Goal: Task Accomplishment & Management: Manage account settings

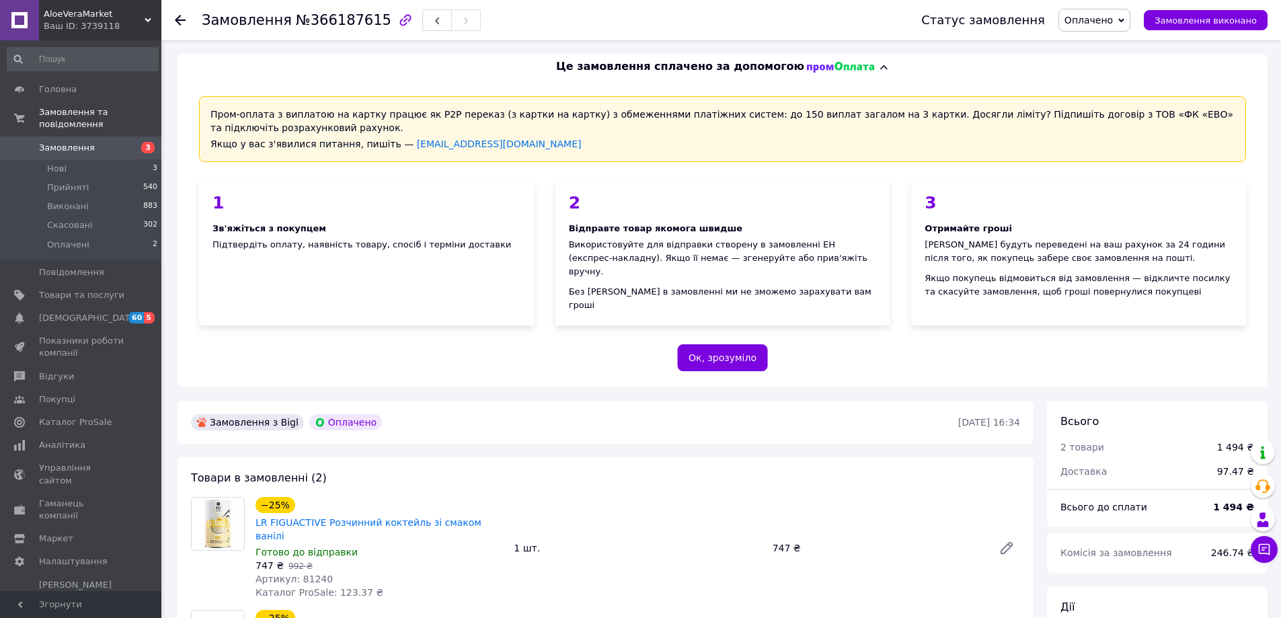
click at [52, 142] on span "Замовлення" at bounding box center [67, 148] width 56 height 12
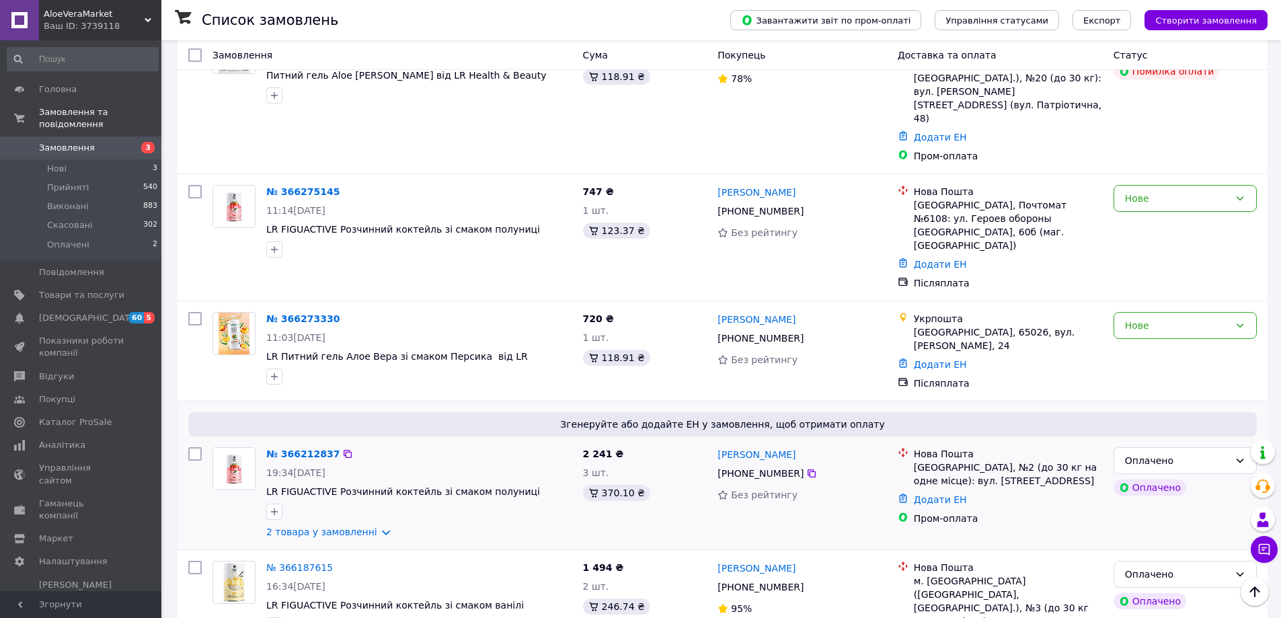
scroll to position [269, 0]
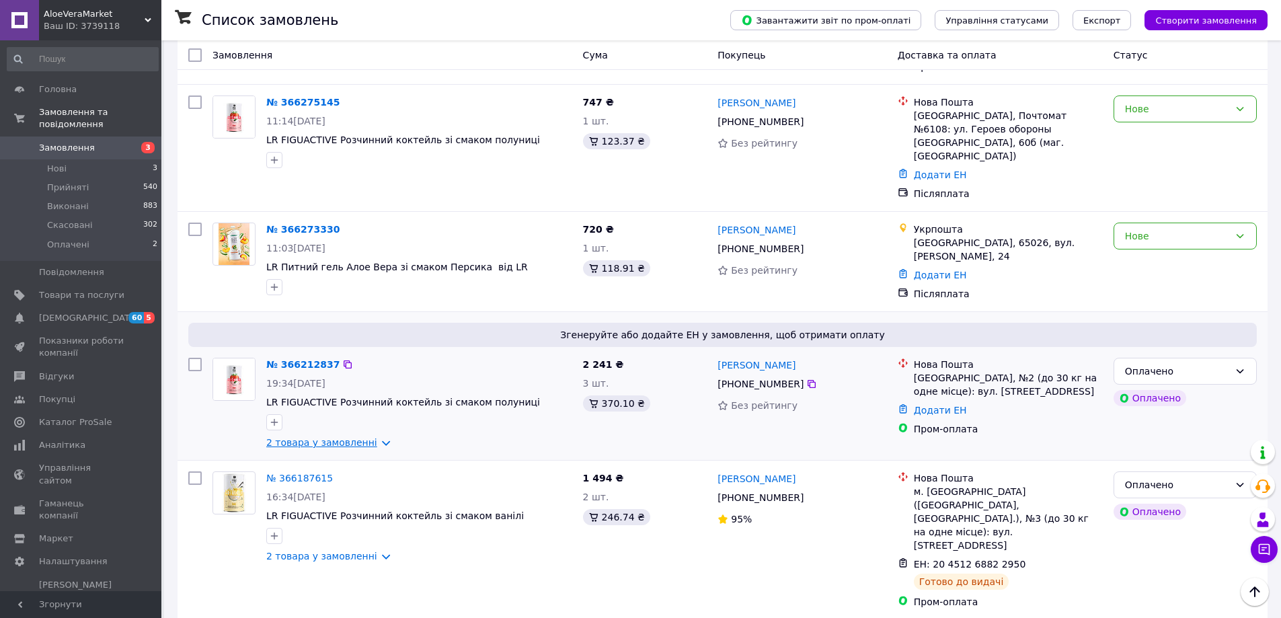
click at [363, 437] on link "2 товара у замовленні" at bounding box center [321, 442] width 111 height 11
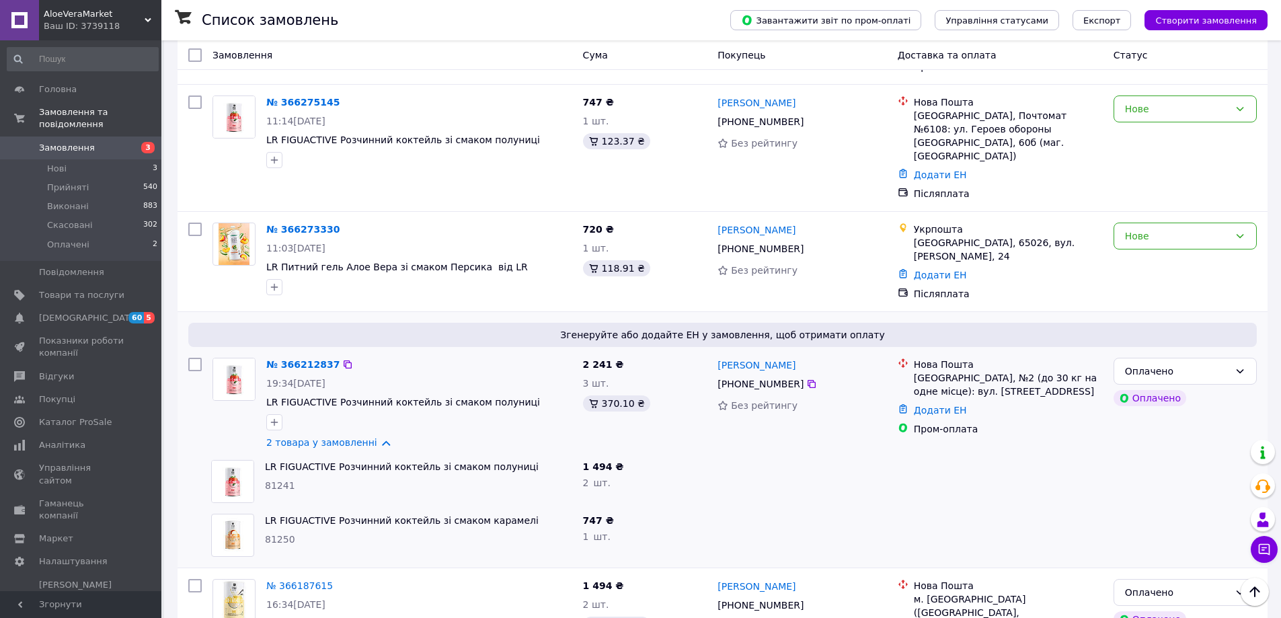
drag, startPoint x: 350, startPoint y: 381, endPoint x: 499, endPoint y: 330, distance: 157.1
click at [350, 437] on link "2 товара у замовленні" at bounding box center [321, 442] width 111 height 11
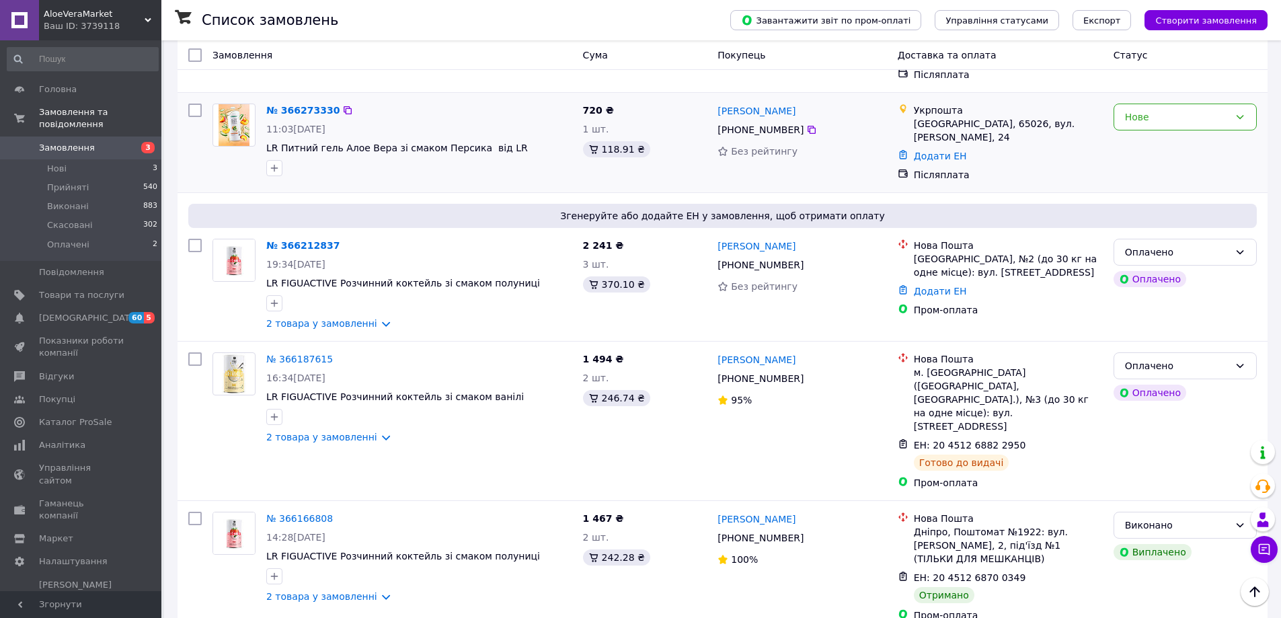
scroll to position [403, 0]
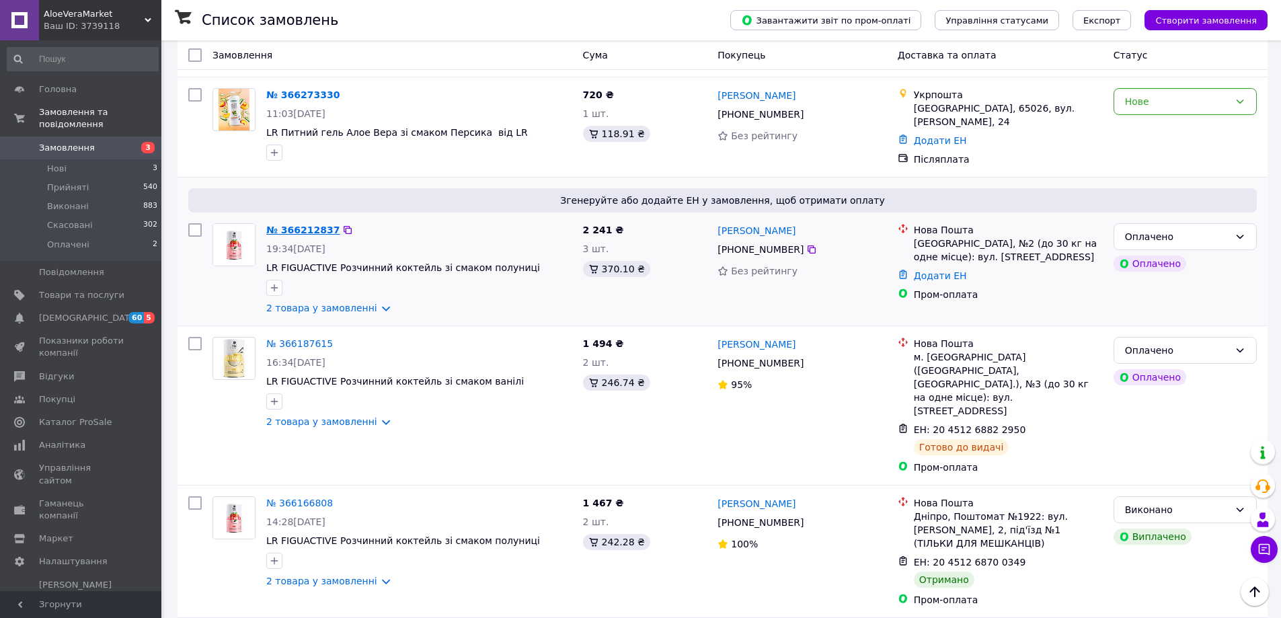
click at [317, 225] on link "№ 366212837" at bounding box center [302, 230] width 73 height 11
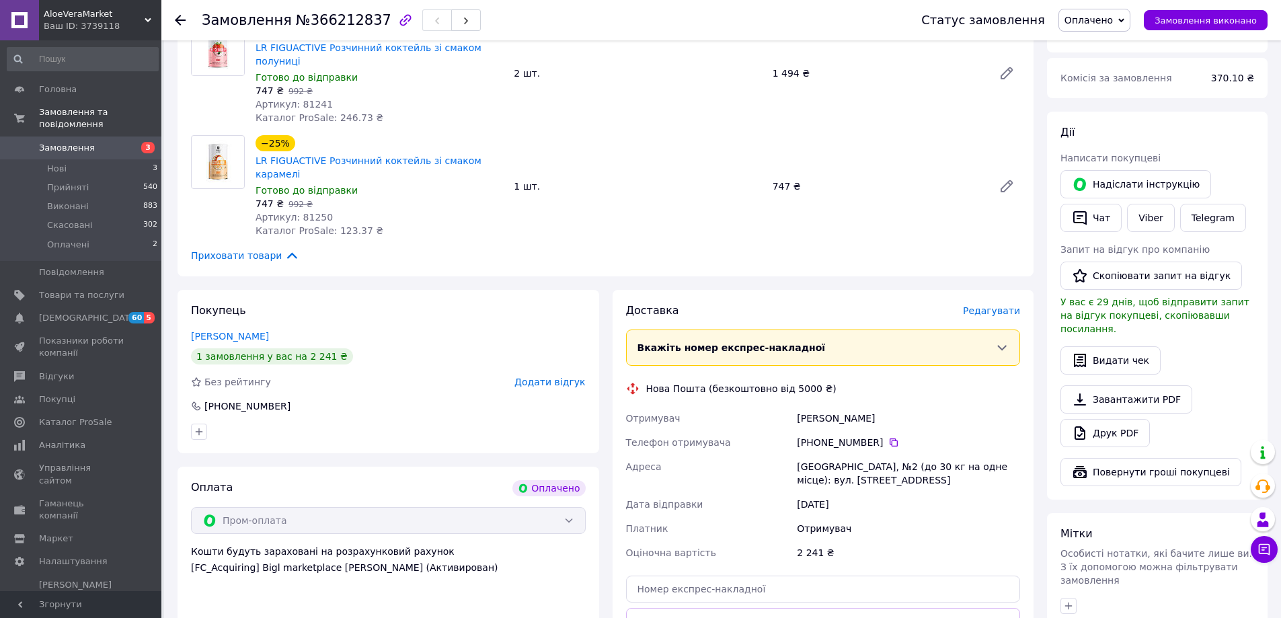
scroll to position [538, 0]
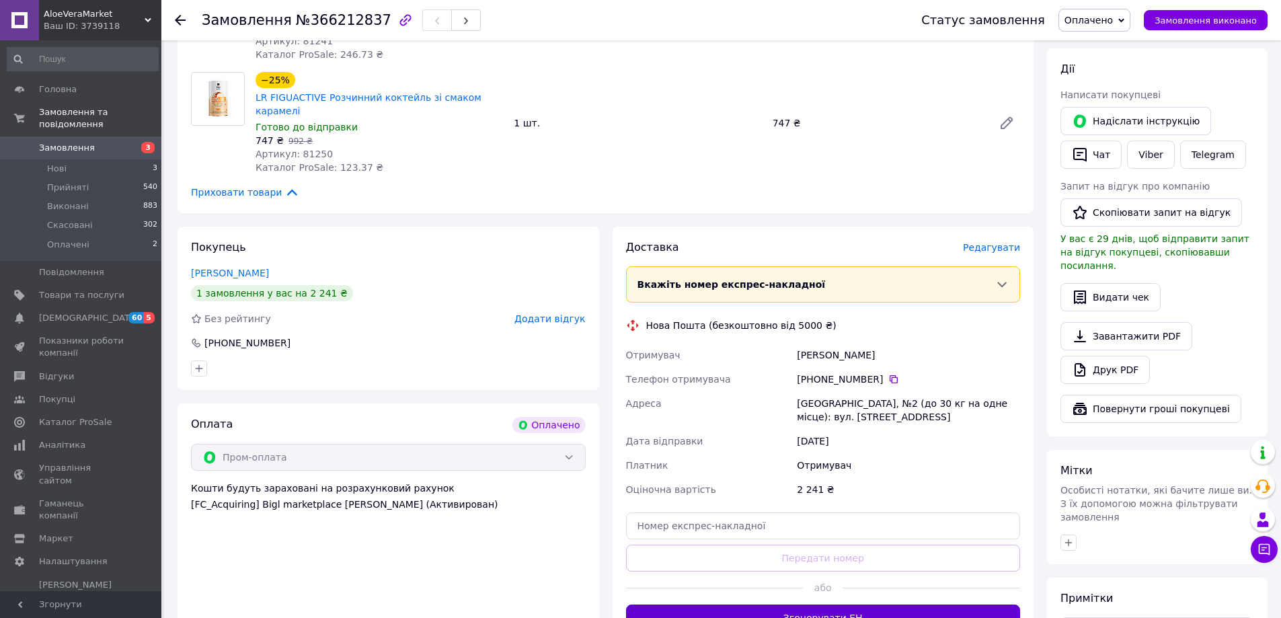
click at [817, 604] on button "Згенерувати ЕН" at bounding box center [823, 617] width 395 height 27
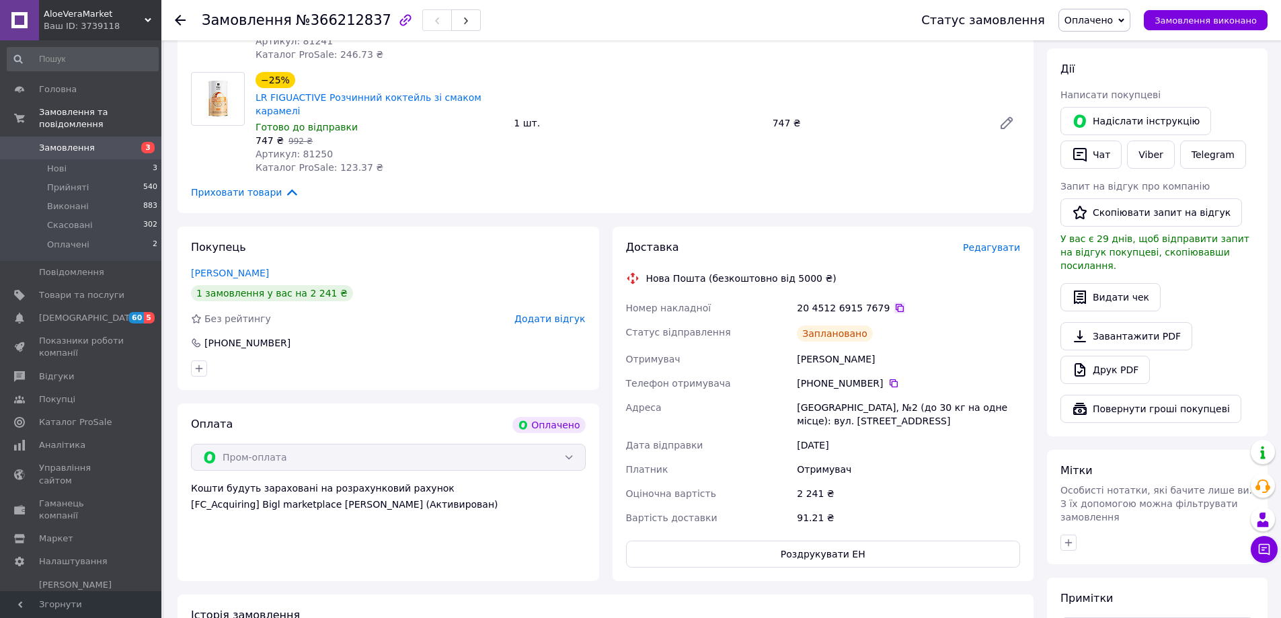
click at [894, 302] on icon at bounding box center [899, 307] width 11 height 11
drag, startPoint x: 585, startPoint y: 173, endPoint x: 937, endPoint y: 71, distance: 365.9
click at [588, 173] on div "Замовлення з Bigl Оплачено [DATE] 19:34 Товари в замовленні (2) −25% LR FIGUACT…" at bounding box center [605, 317] width 869 height 908
drag, startPoint x: 1139, startPoint y: 22, endPoint x: 1134, endPoint y: 33, distance: 11.7
click at [1130, 23] on span "Оплачено" at bounding box center [1094, 20] width 72 height 23
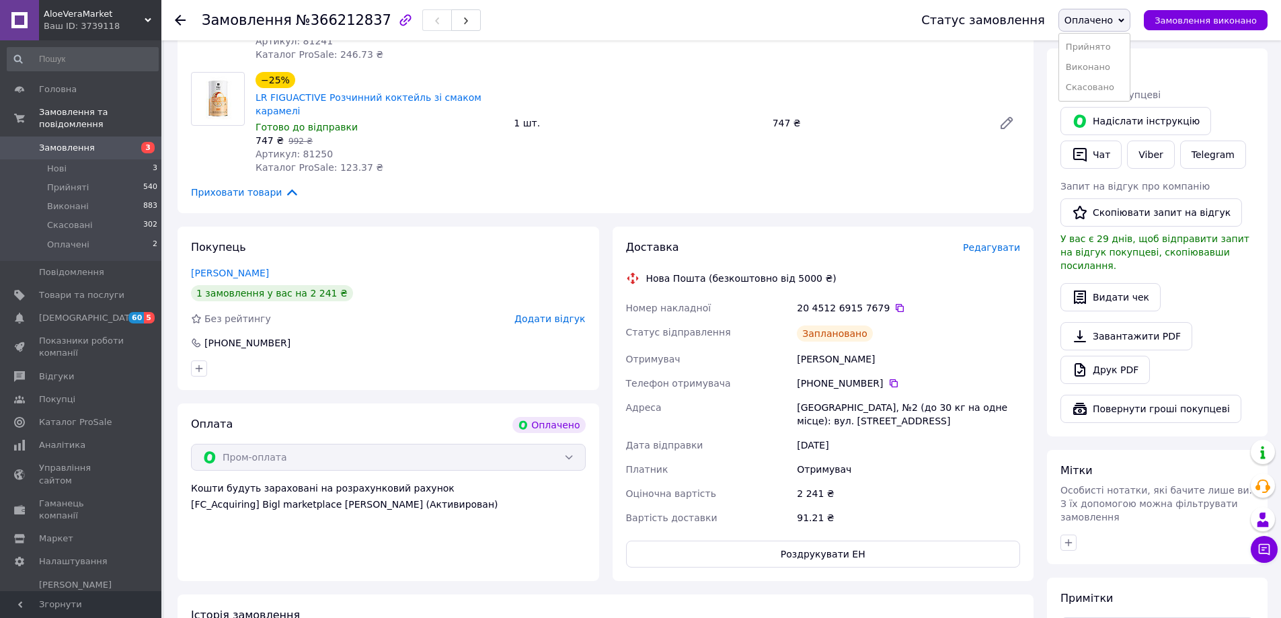
drag, startPoint x: 1128, startPoint y: 44, endPoint x: 747, endPoint y: 67, distance: 381.2
click at [1127, 44] on li "Прийнято" at bounding box center [1094, 47] width 71 height 20
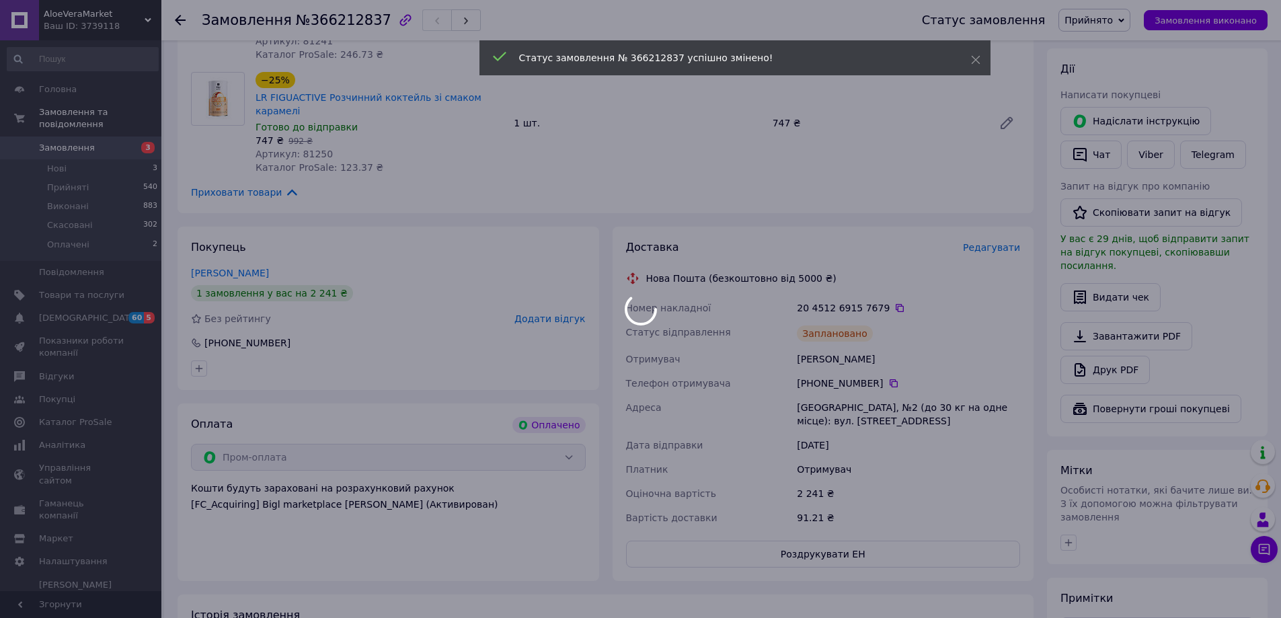
click at [79, 134] on body "AloeVeraMarket Ваш ID: 3739118 Сайт AloeVeraMarket Кабінет покупця Перевірити с…" at bounding box center [640, 123] width 1281 height 1322
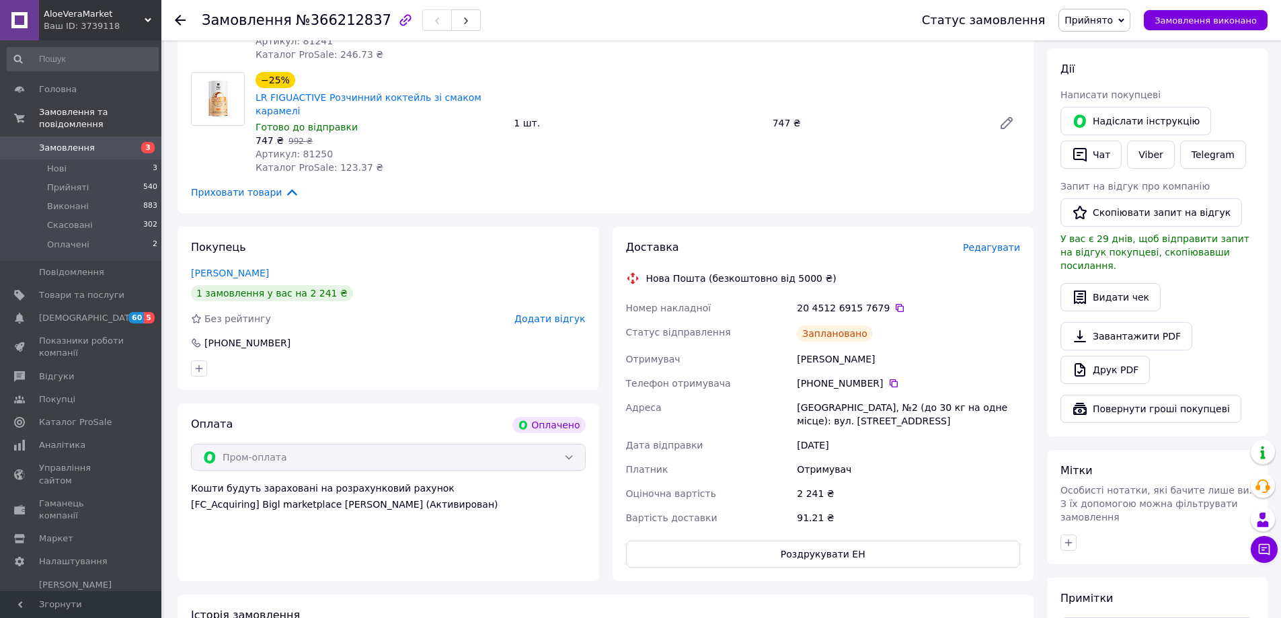
click at [92, 142] on span "Замовлення" at bounding box center [81, 148] width 85 height 12
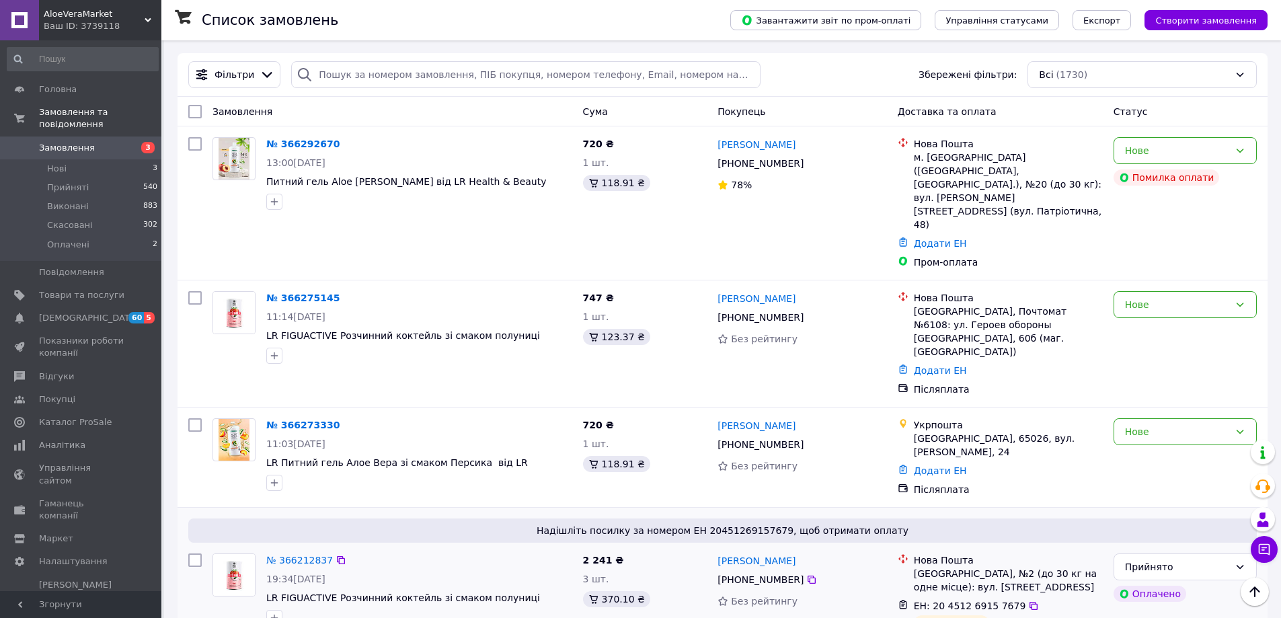
scroll to position [67, 0]
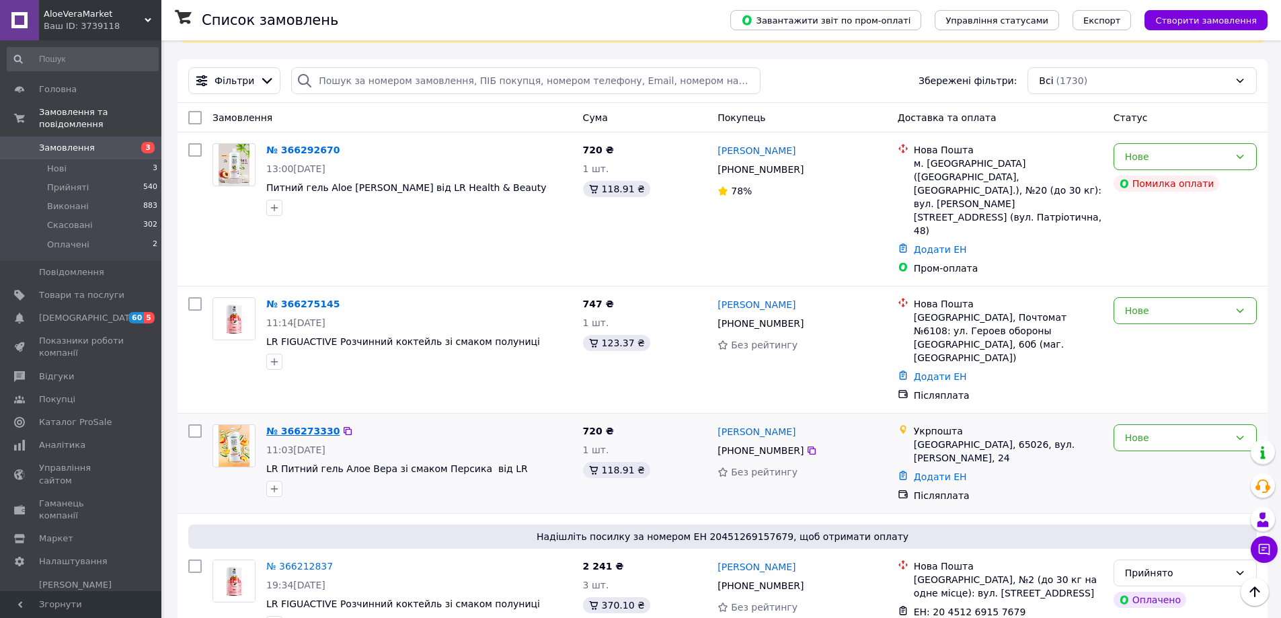
click at [290, 426] on link "№ 366273330" at bounding box center [302, 431] width 73 height 11
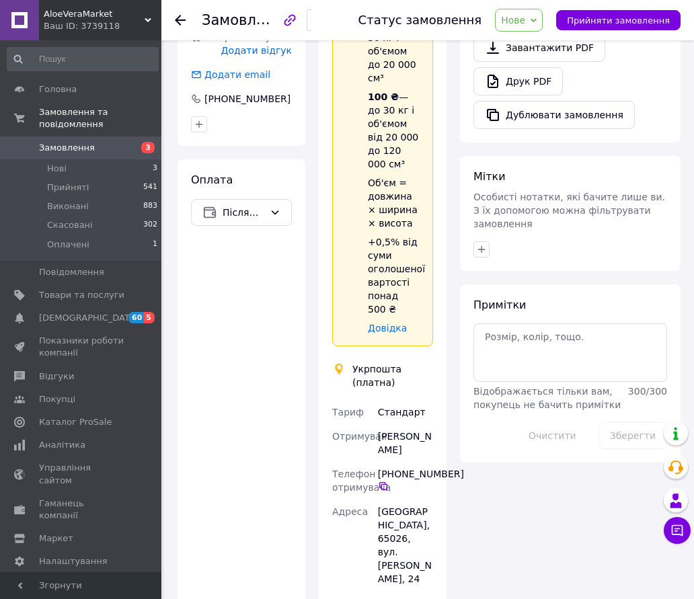
scroll to position [471, 0]
click at [112, 582] on span "Згорнути" at bounding box center [80, 585] width 161 height 27
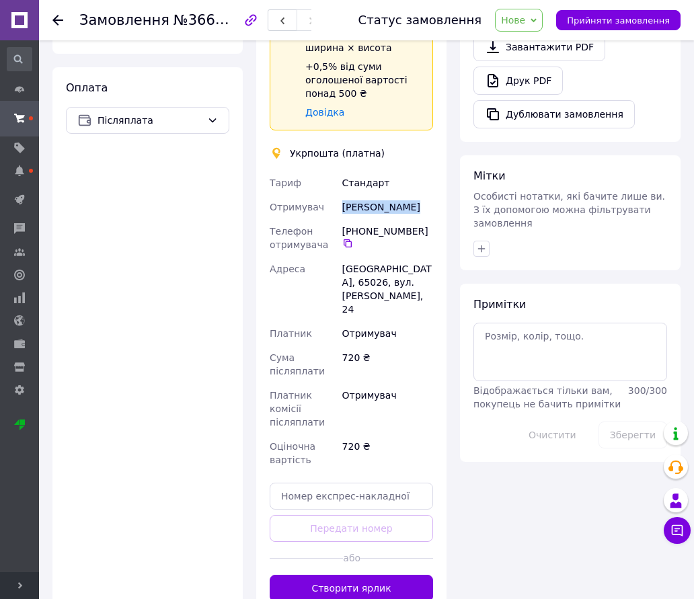
drag, startPoint x: 406, startPoint y: 210, endPoint x: 337, endPoint y: 212, distance: 69.3
click at [337, 212] on div "[PERSON_NAME] [PERSON_NAME] Телефон отримувача +380 96 932 [GEOGRAPHIC_DATA][PE…" at bounding box center [351, 321] width 169 height 301
copy div "Отримувач [PERSON_NAME]"
drag, startPoint x: 350, startPoint y: 246, endPoint x: 419, endPoint y: 257, distance: 69.4
click at [354, 247] on div "[PHONE_NUMBER]" at bounding box center [387, 237] width 91 height 24
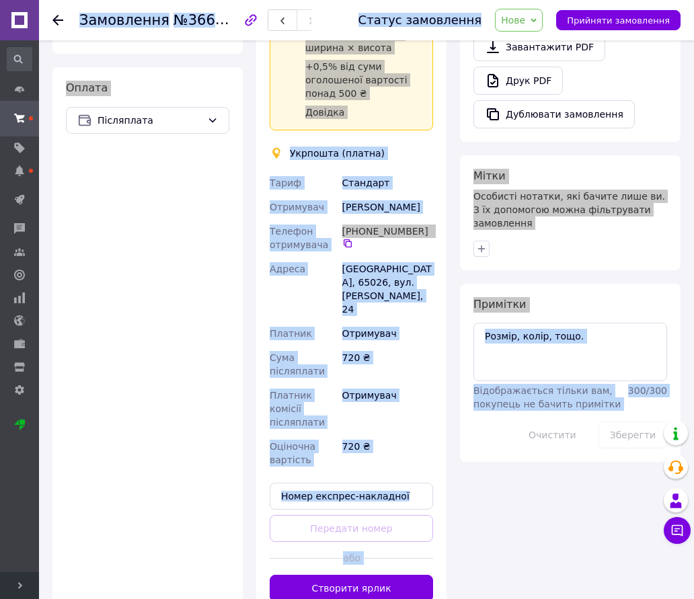
drag, startPoint x: 393, startPoint y: 319, endPoint x: 371, endPoint y: 279, distance: 46.0
click at [395, 346] on div "720 ₴" at bounding box center [387, 365] width 96 height 38
click at [353, 248] on div "[PHONE_NUMBER]" at bounding box center [387, 237] width 91 height 24
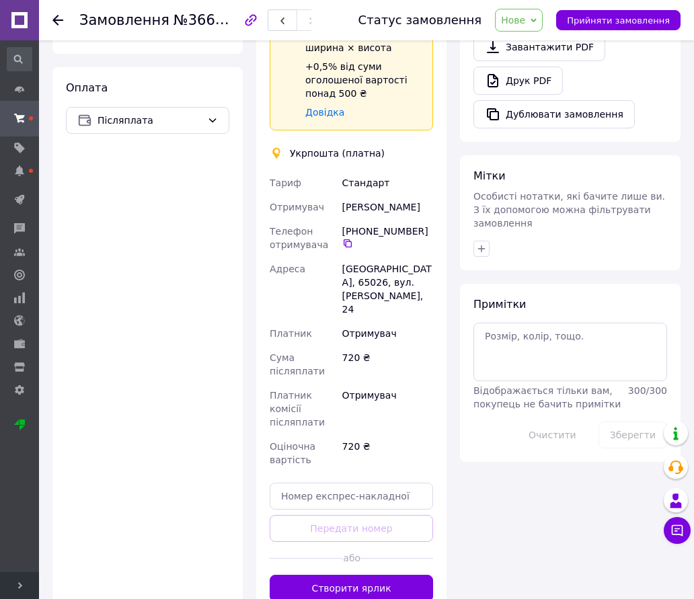
click at [351, 245] on icon at bounding box center [347, 243] width 11 height 11
drag, startPoint x: 373, startPoint y: 268, endPoint x: 398, endPoint y: 274, distance: 25.6
click at [398, 274] on div "[GEOGRAPHIC_DATA], 65026, вул. [PERSON_NAME], 24" at bounding box center [387, 289] width 96 height 65
copy div "65026"
drag, startPoint x: 165, startPoint y: 22, endPoint x: 235, endPoint y: 33, distance: 70.2
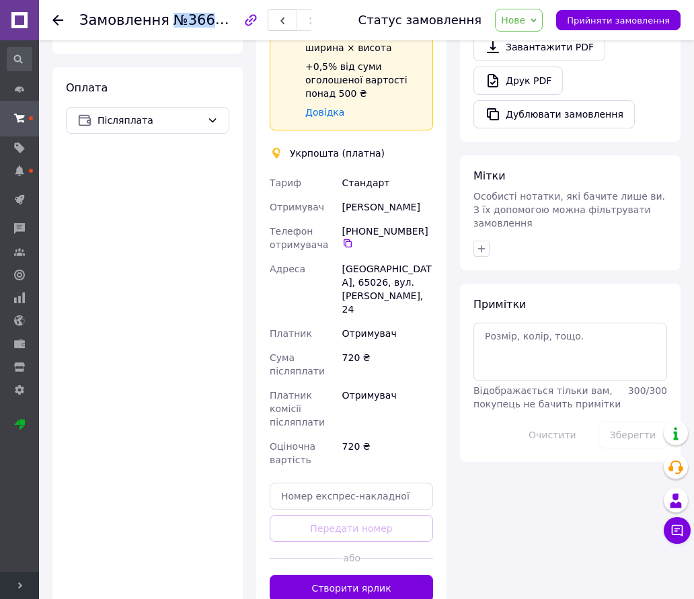
click at [235, 33] on div "Замовлення №366273330" at bounding box center [205, 20] width 252 height 40
copy span "№366273330"
click at [346, 242] on icon at bounding box center [347, 243] width 11 height 11
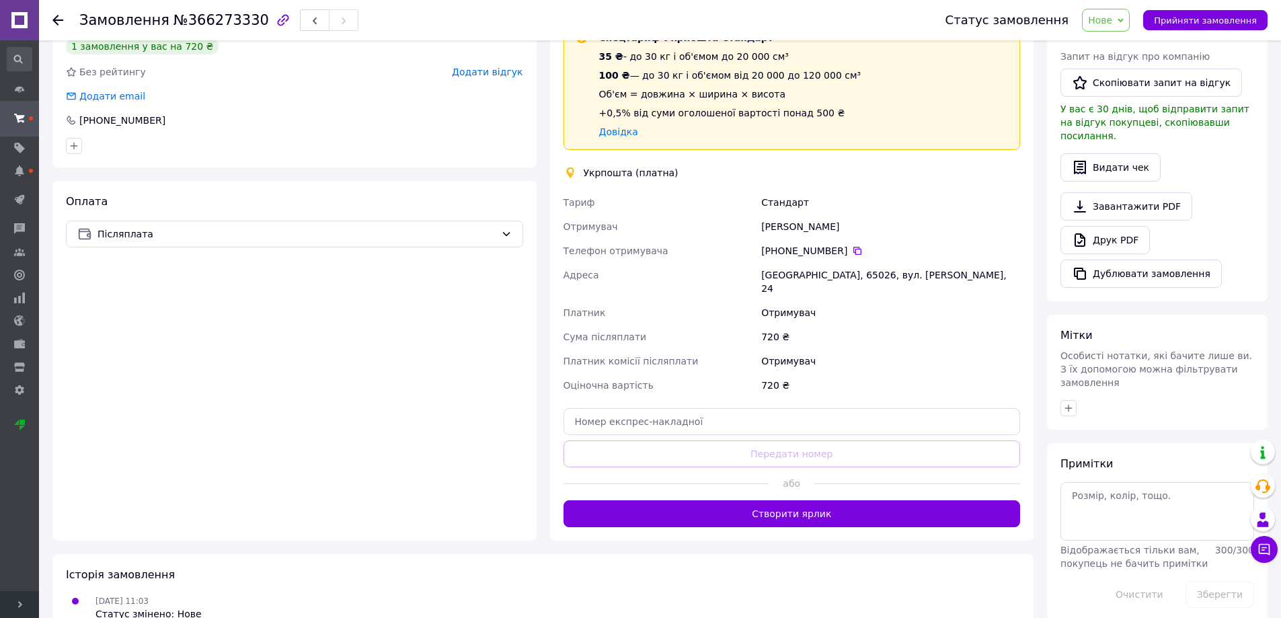
scroll to position [0, 0]
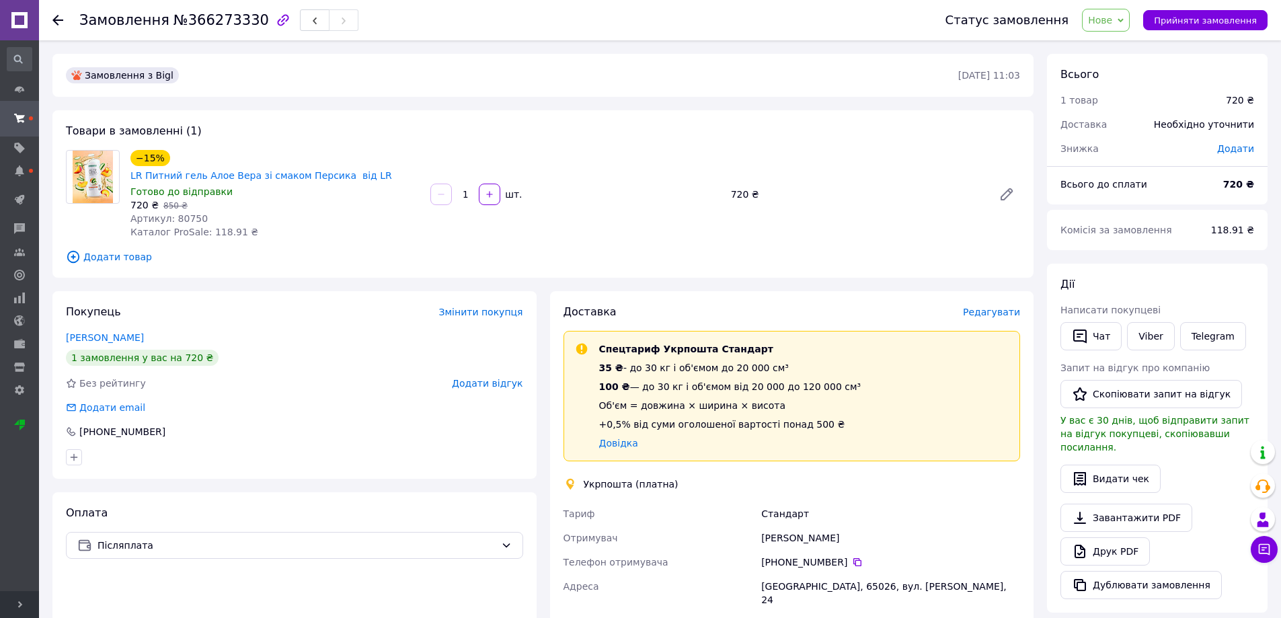
drag, startPoint x: 10, startPoint y: 610, endPoint x: 47, endPoint y: 448, distance: 166.2
click at [9, 610] on span "Розгорнути" at bounding box center [19, 604] width 39 height 27
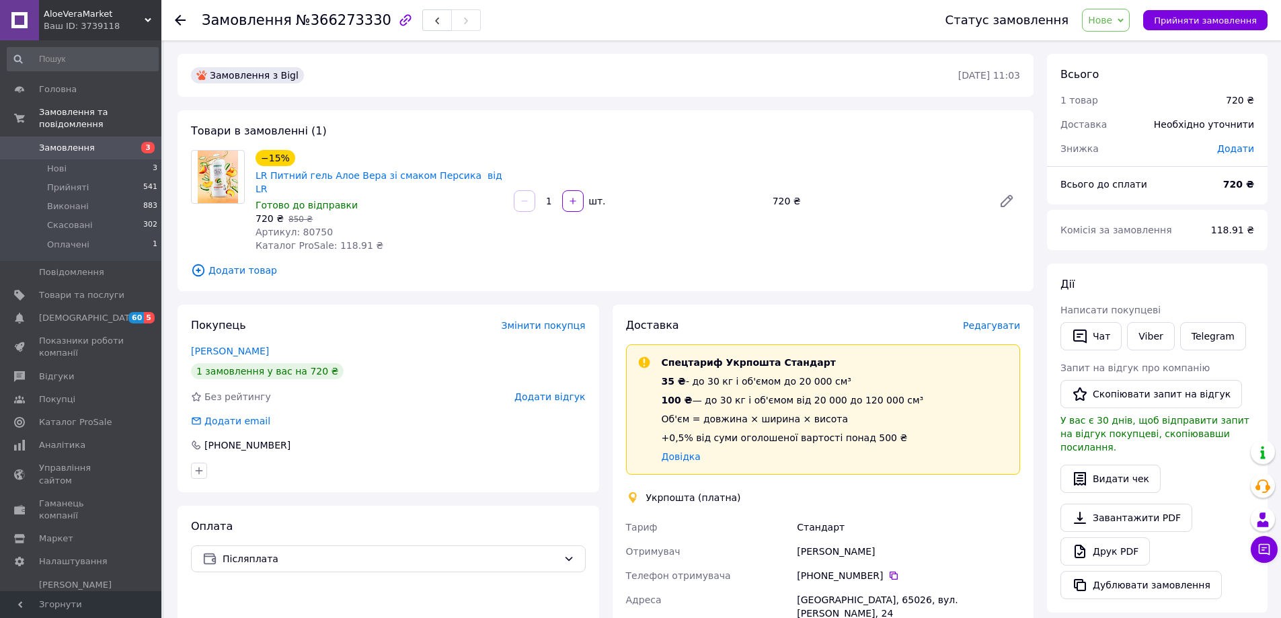
click at [88, 136] on link "Замовлення 3" at bounding box center [82, 147] width 165 height 23
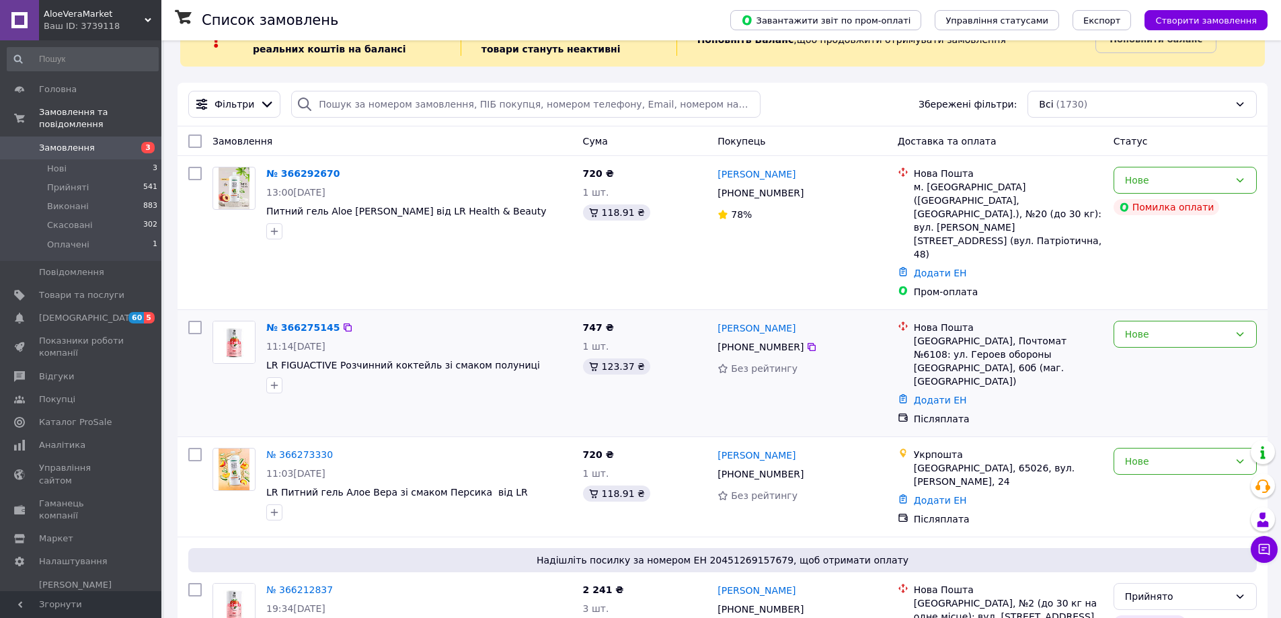
scroll to position [67, 0]
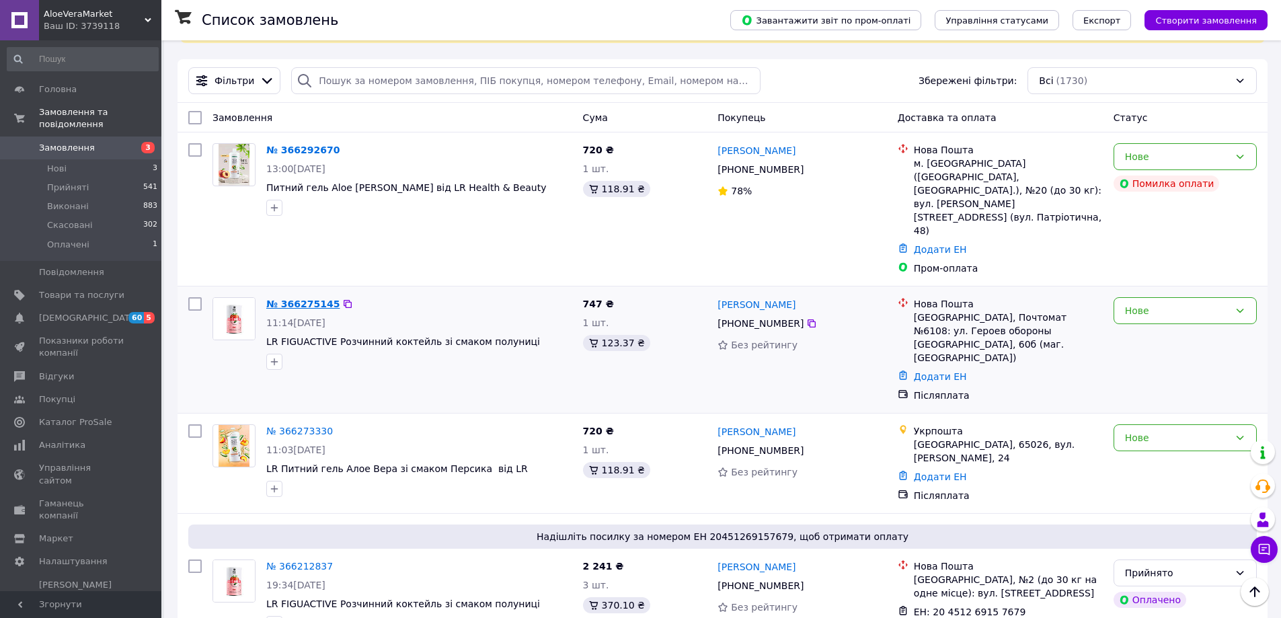
click at [317, 298] on link "№ 366275145" at bounding box center [302, 303] width 73 height 11
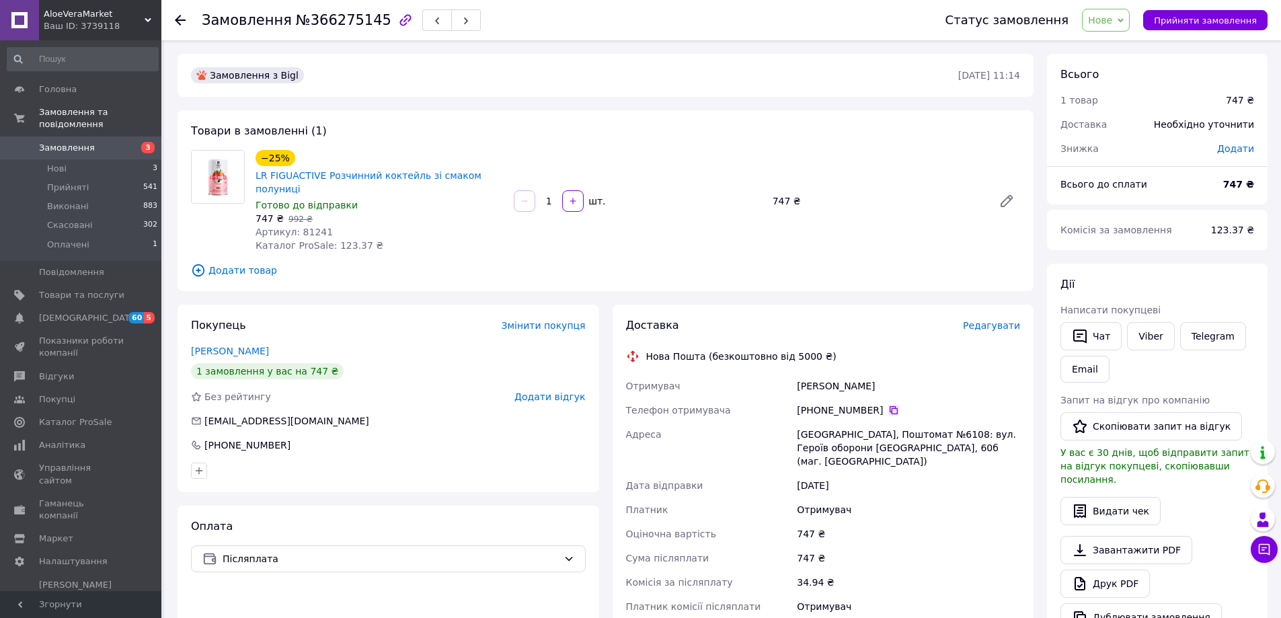
click at [888, 405] on icon at bounding box center [893, 410] width 11 height 11
click at [473, 285] on div "Замовлення з Bigl [DATE] 11:14 Товари в замовленні (1) −25% LR FIGUACTIVE Розчи…" at bounding box center [605, 509] width 869 height 911
click at [411, 305] on div "Покупець Змінити покупця [PERSON_NAME] 1 замовлення у вас на 747 ₴ Без рейтингу…" at bounding box center [387, 399] width 421 height 188
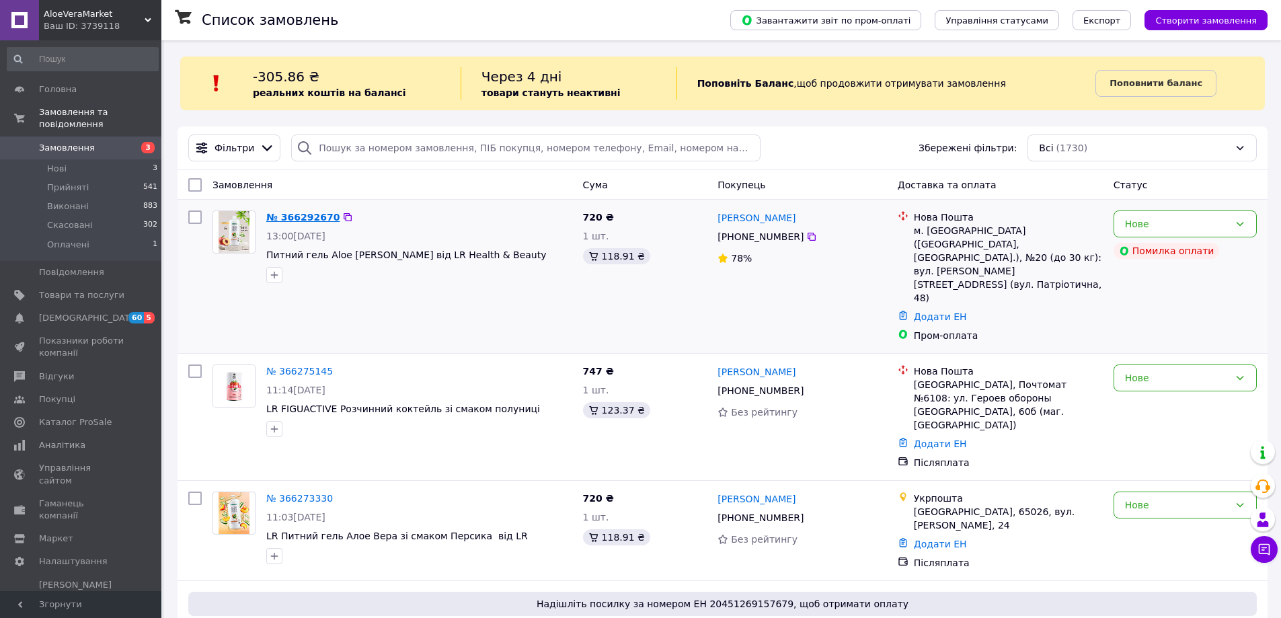
click at [284, 212] on link "№ 366292670" at bounding box center [302, 217] width 73 height 11
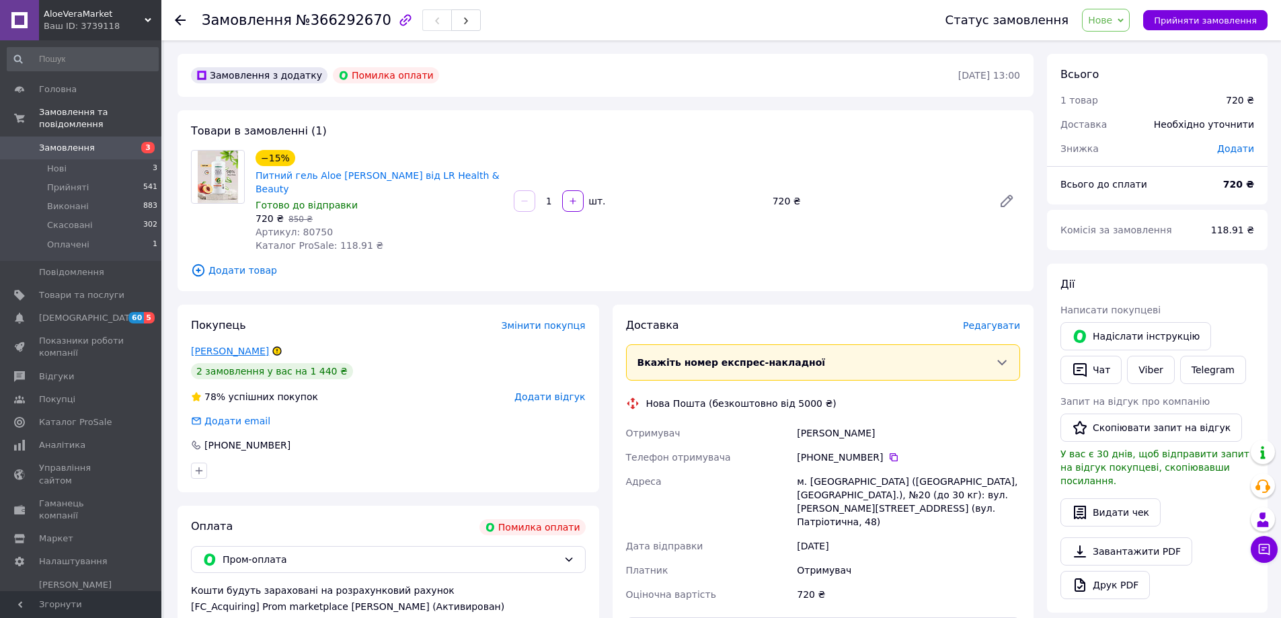
click at [236, 346] on link "[PERSON_NAME]" at bounding box center [230, 351] width 78 height 11
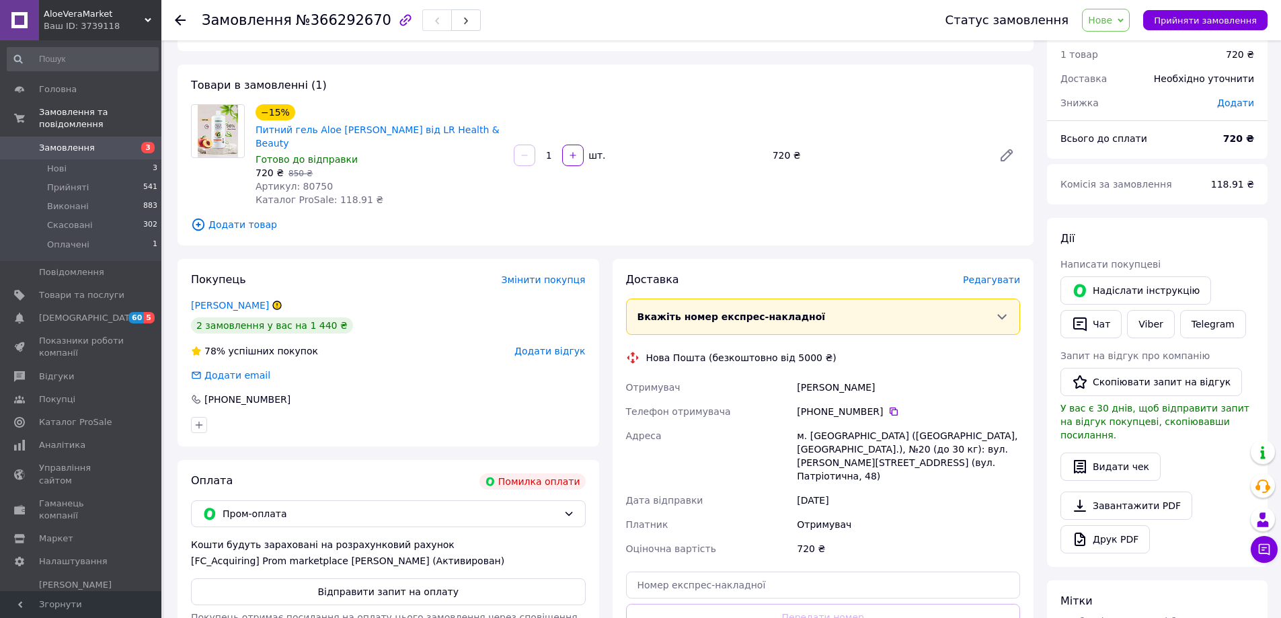
scroll to position [67, 0]
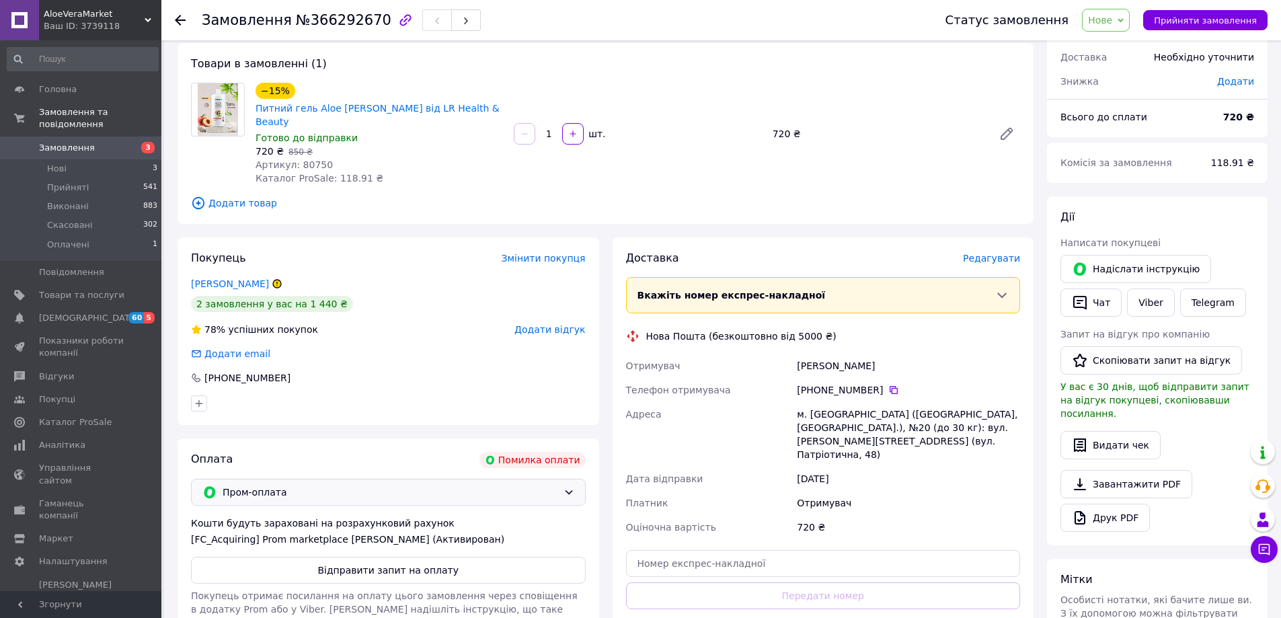
click at [479, 485] on span "Пром-оплата" at bounding box center [389, 492] width 335 height 15
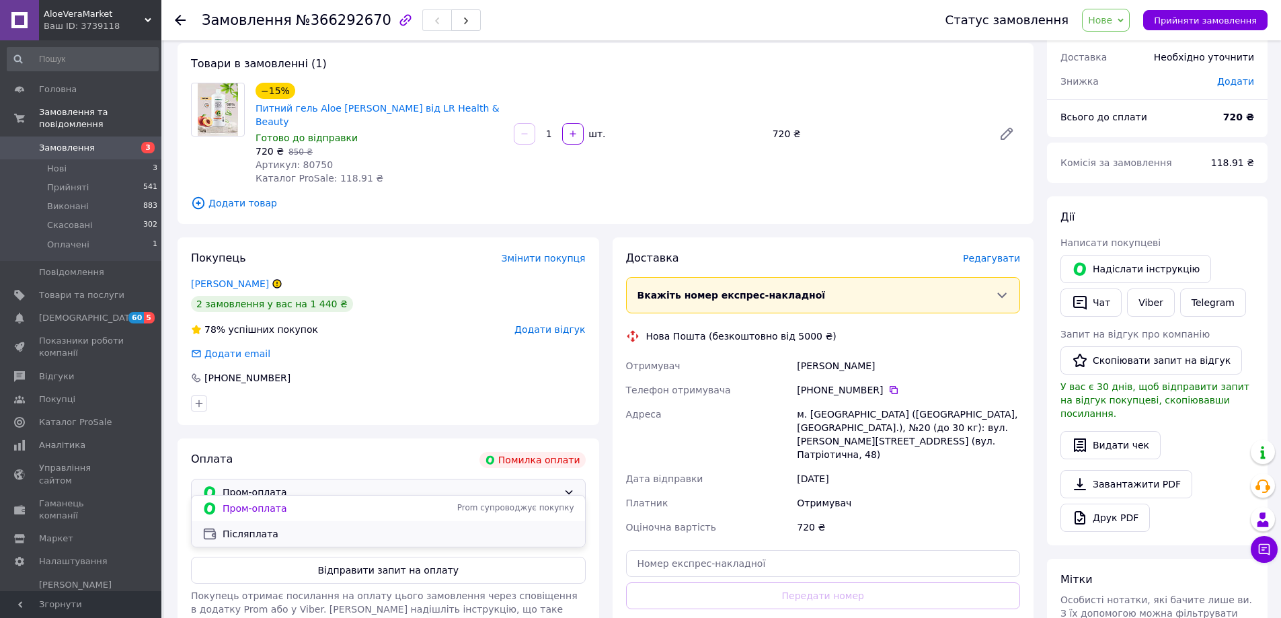
click at [264, 538] on span "Післяплата" at bounding box center [398, 533] width 352 height 13
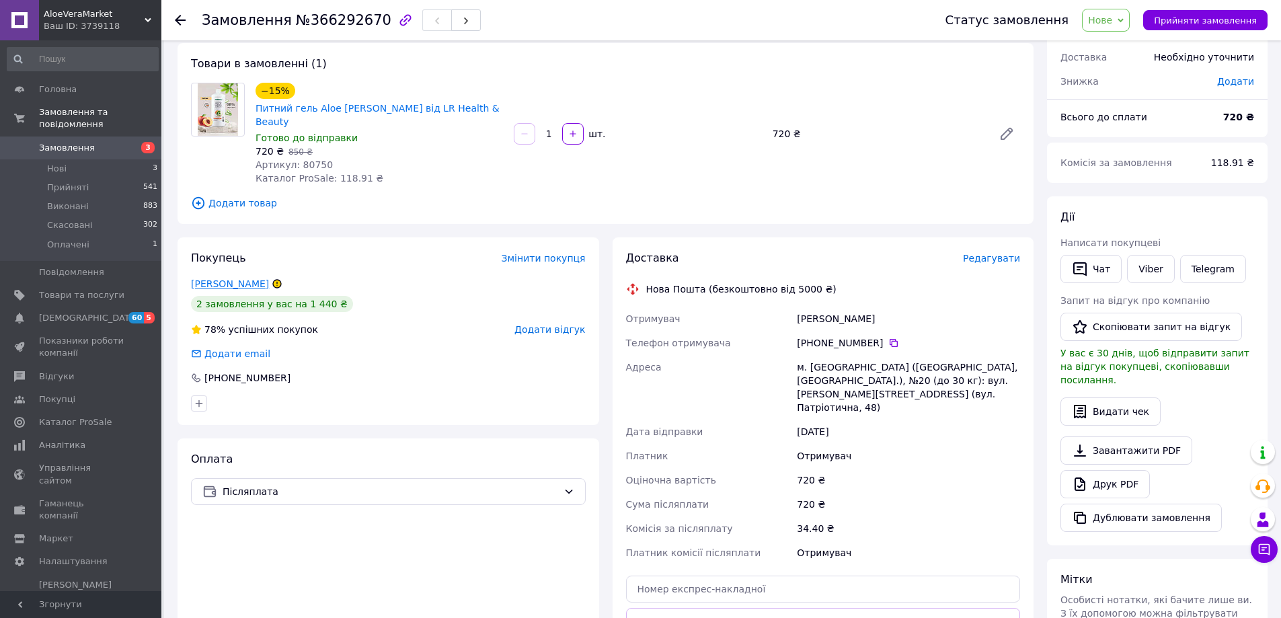
click at [239, 278] on link "[PERSON_NAME]" at bounding box center [230, 283] width 78 height 11
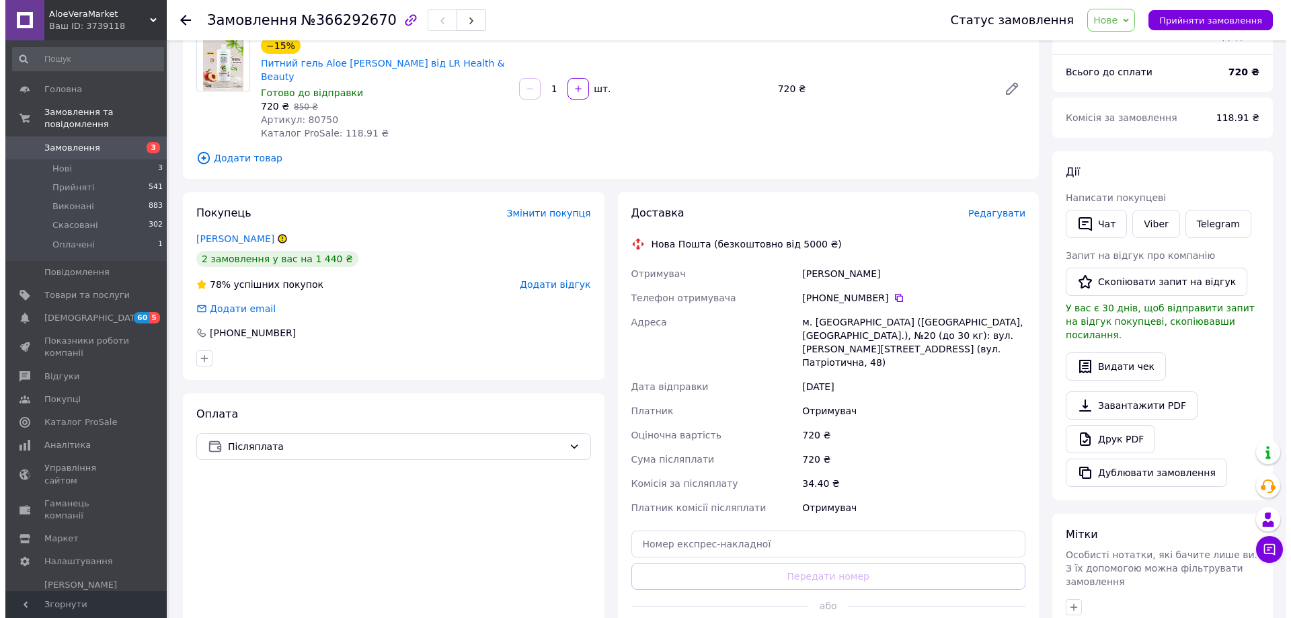
scroll to position [134, 0]
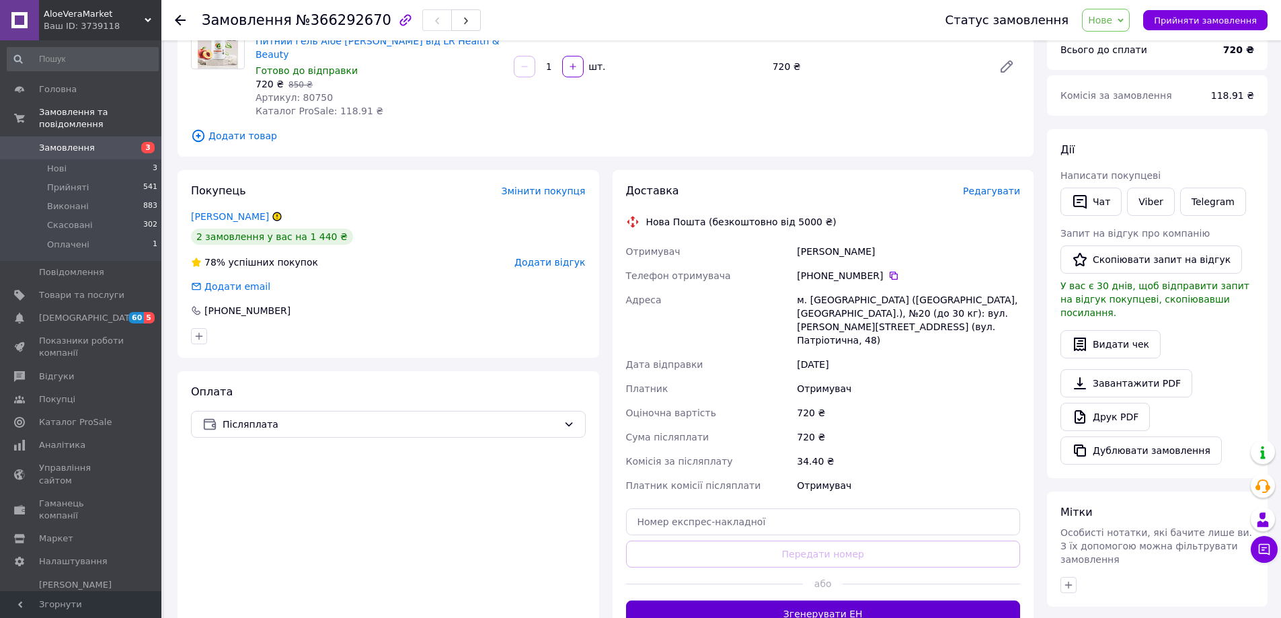
click at [825, 600] on button "Згенерувати ЕН" at bounding box center [823, 613] width 395 height 27
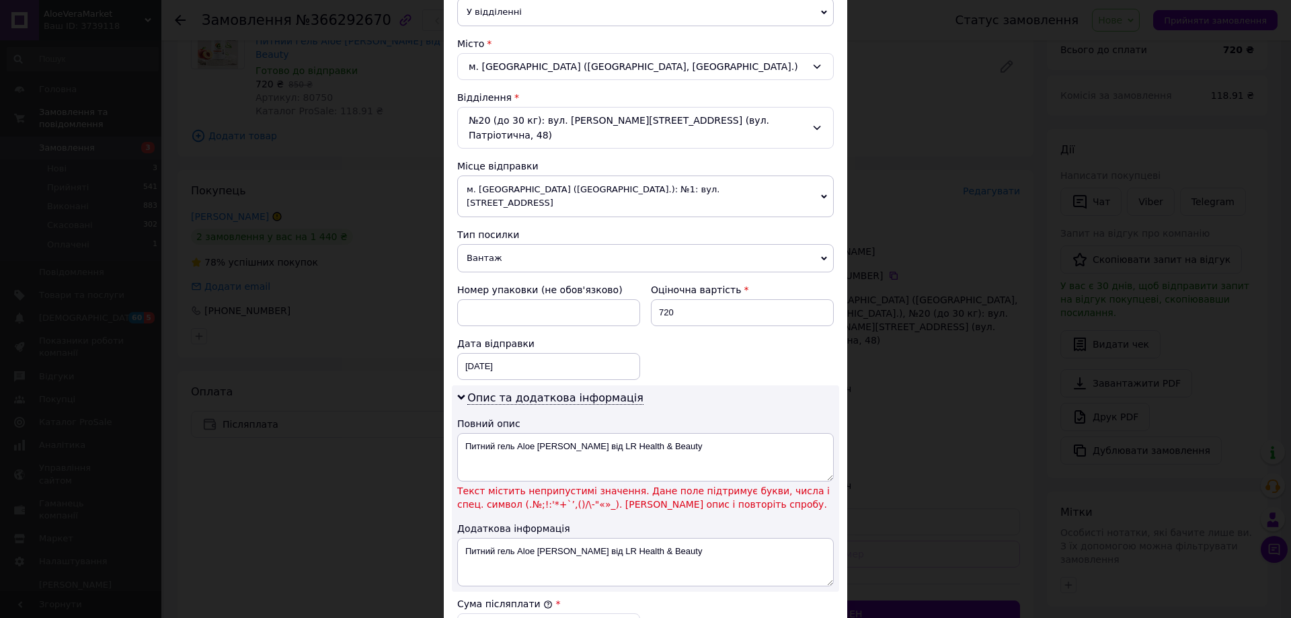
scroll to position [471, 0]
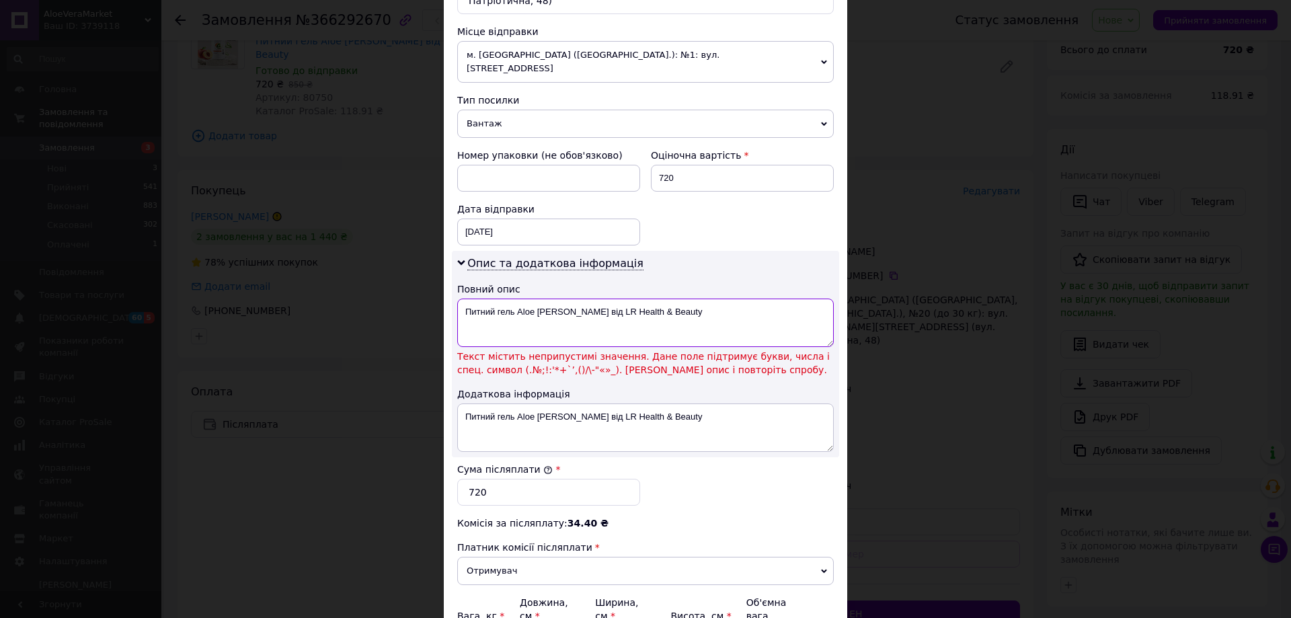
click at [637, 298] on textarea "Питний гель Aloe [PERSON_NAME] від LR Health & Beauty" at bounding box center [645, 322] width 376 height 48
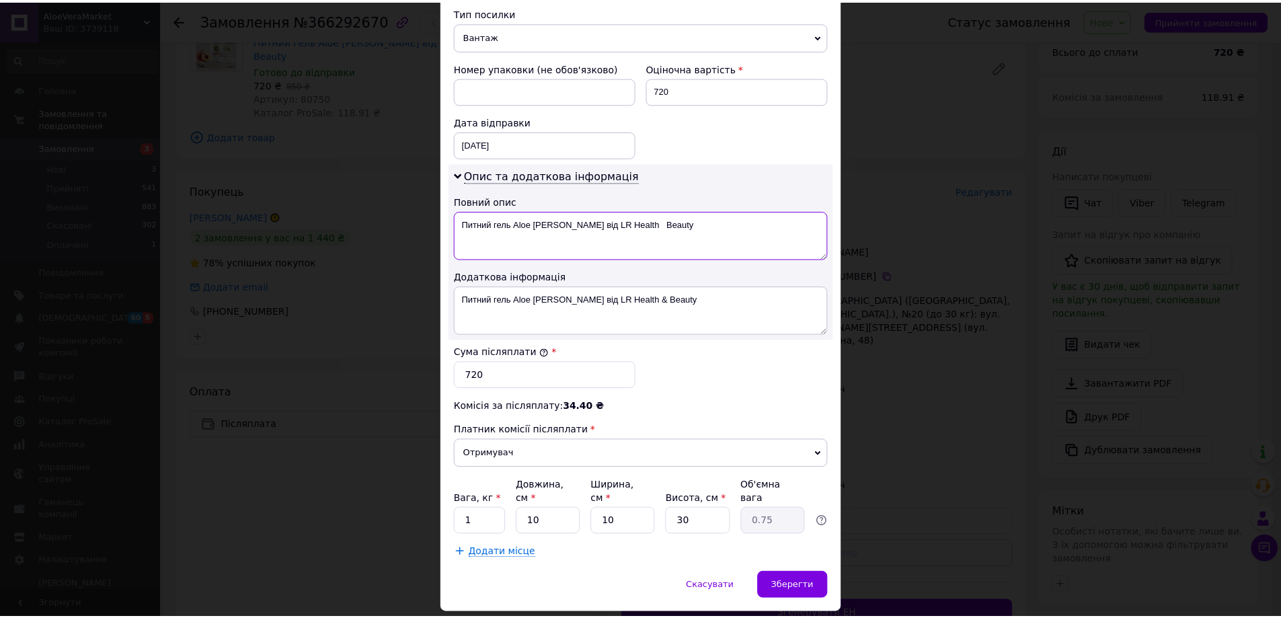
scroll to position [559, 0]
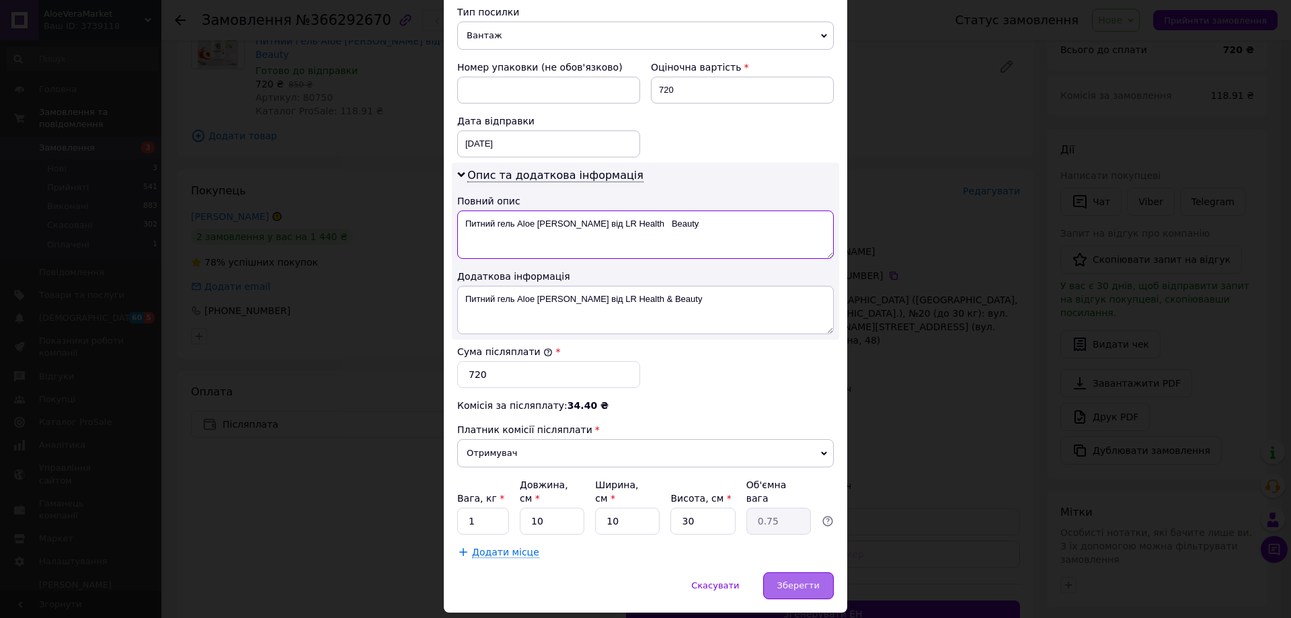
type textarea "Питний гель Aloe [PERSON_NAME] від LR Health Beauty"
click at [799, 580] on span "Зберегти" at bounding box center [798, 585] width 42 height 10
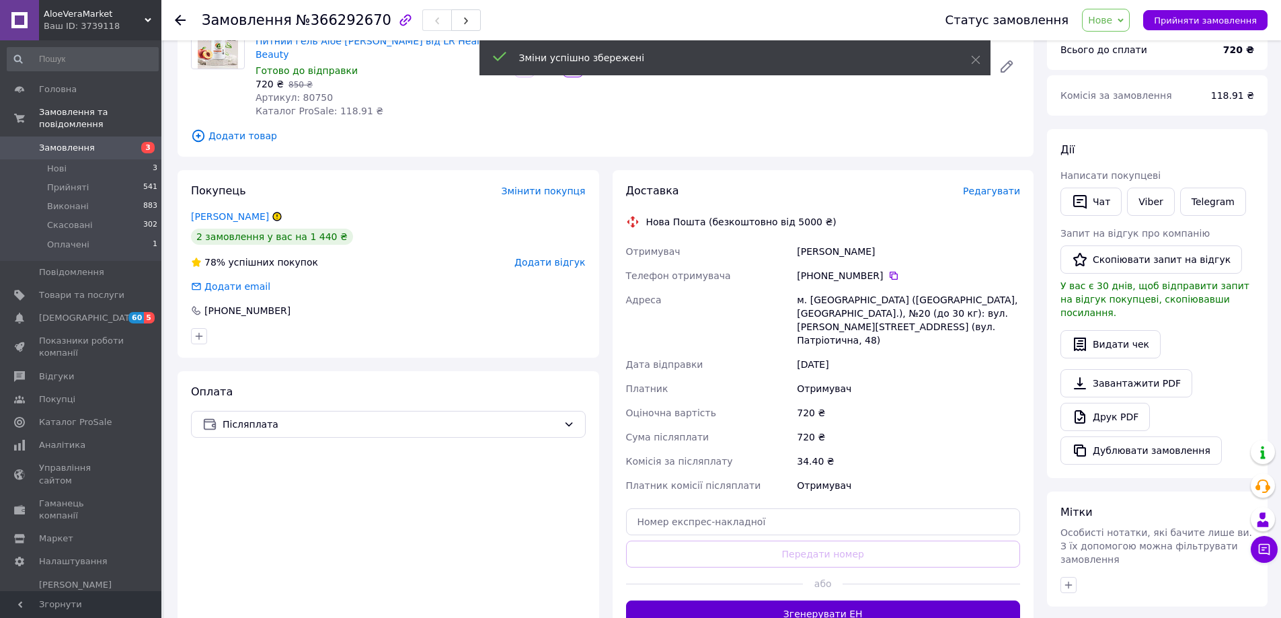
click at [833, 600] on button "Згенерувати ЕН" at bounding box center [823, 613] width 395 height 27
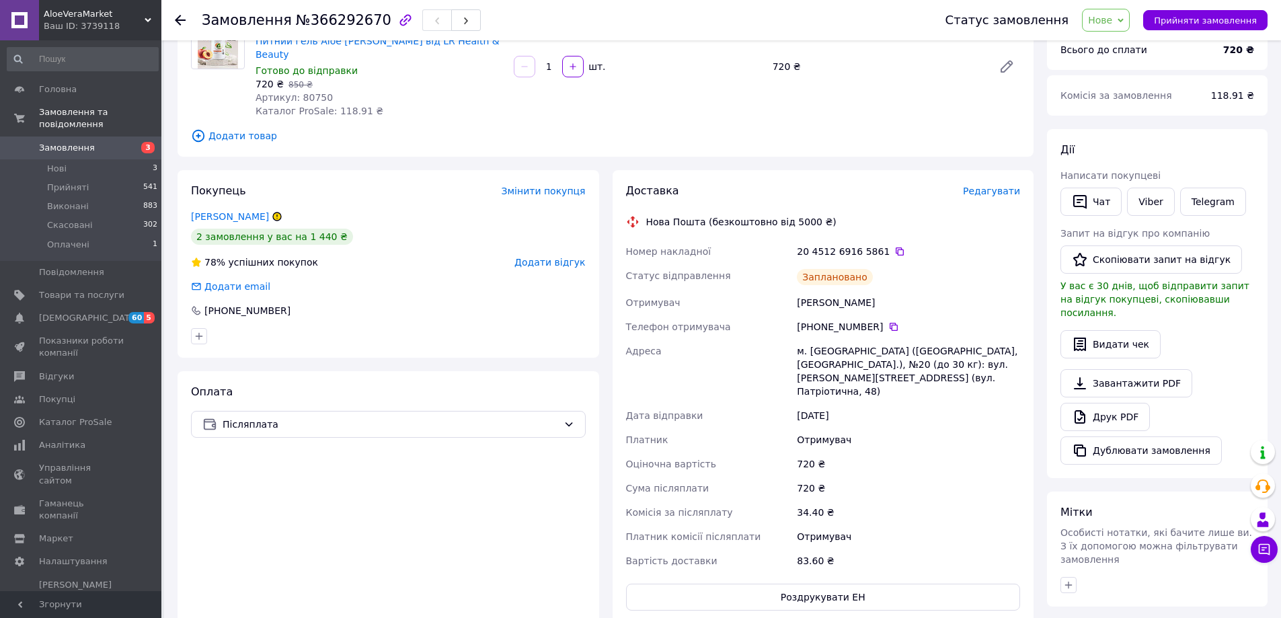
click at [885, 245] on div "20 4512 6916 5861" at bounding box center [908, 251] width 223 height 13
drag, startPoint x: 885, startPoint y: 236, endPoint x: 895, endPoint y: 265, distance: 30.6
click at [895, 247] on icon at bounding box center [899, 251] width 8 height 8
click at [536, 325] on div at bounding box center [388, 336] width 400 height 22
click at [1112, 15] on span "Нове" at bounding box center [1100, 20] width 24 height 11
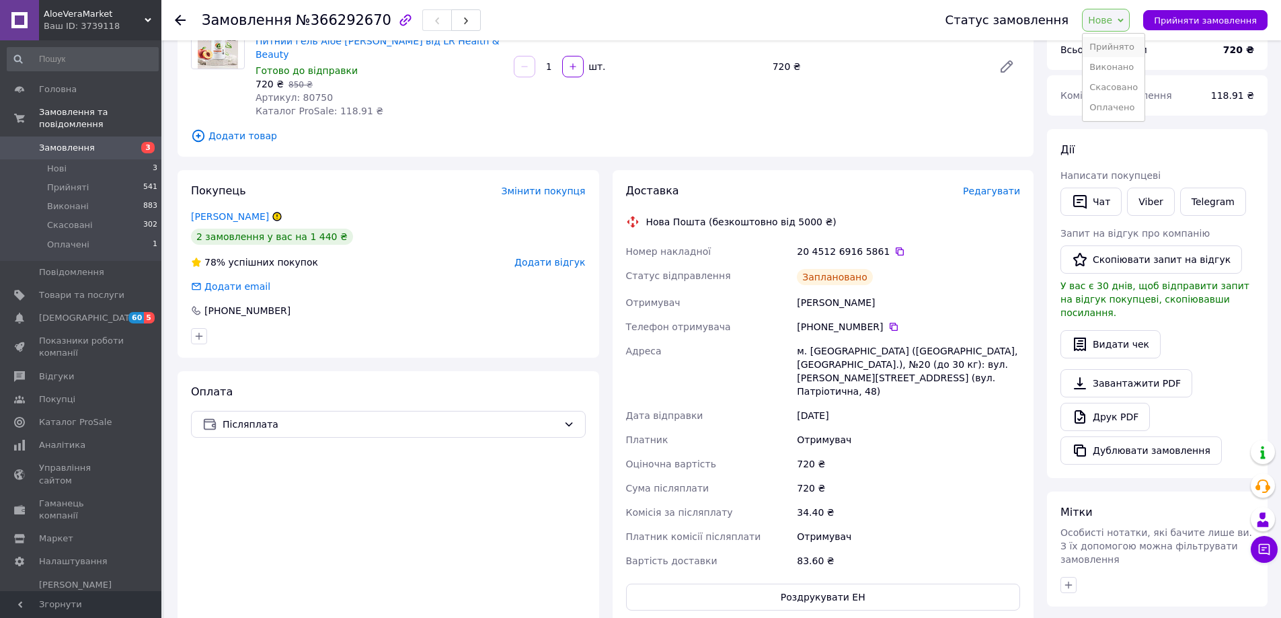
click at [1112, 41] on li "Прийнято" at bounding box center [1113, 47] width 62 height 20
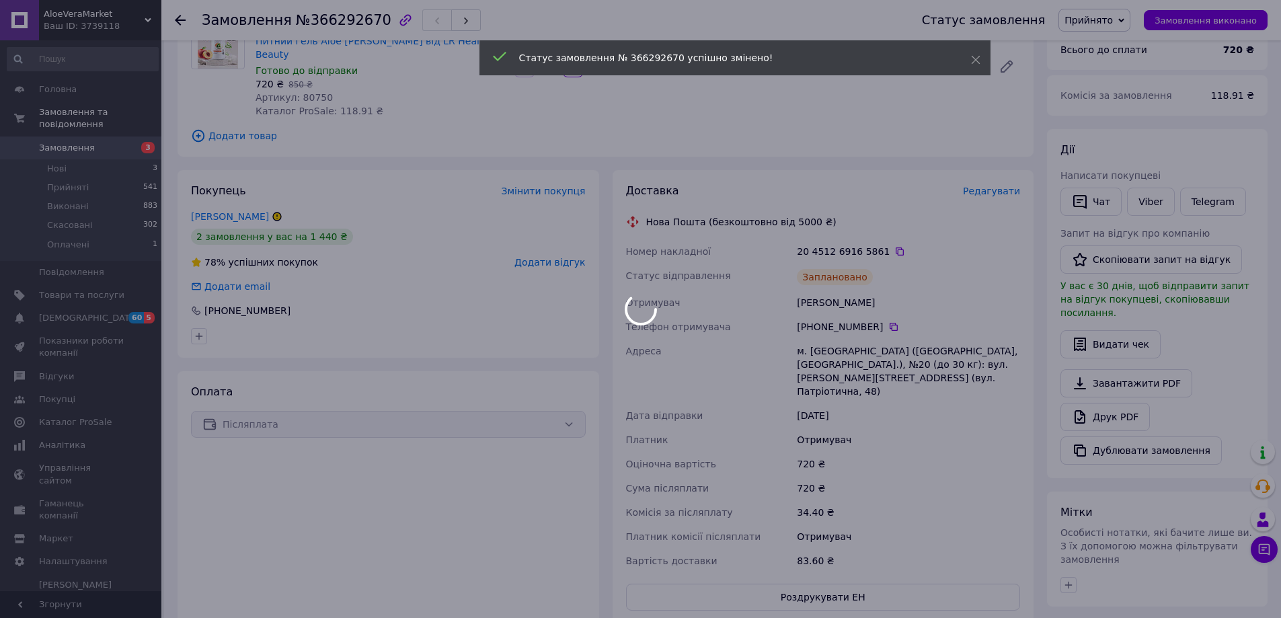
click at [92, 142] on span "Замовлення" at bounding box center [81, 148] width 85 height 12
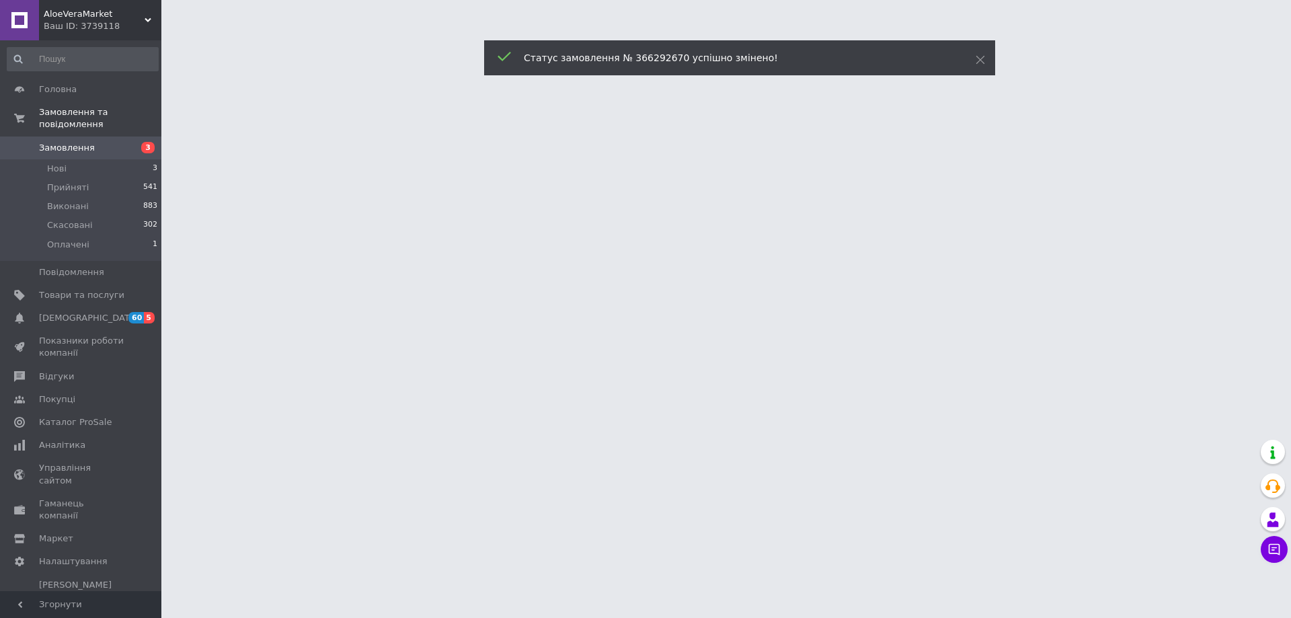
click at [102, 142] on span "Замовлення" at bounding box center [81, 148] width 85 height 12
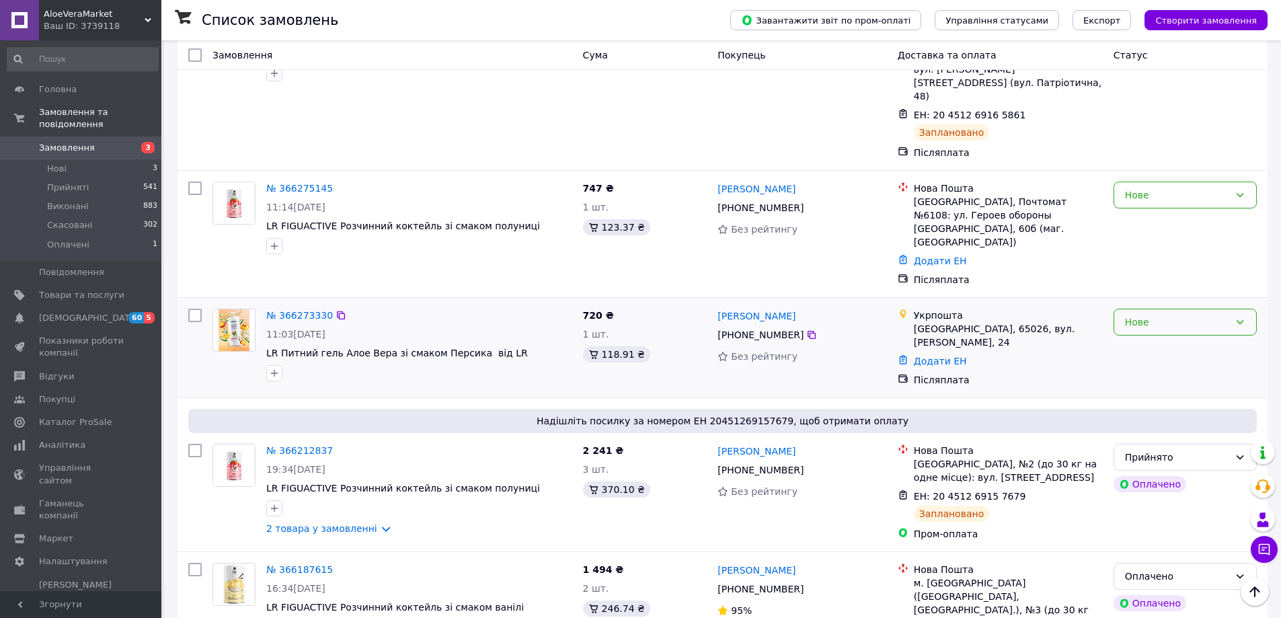
scroll to position [269, 0]
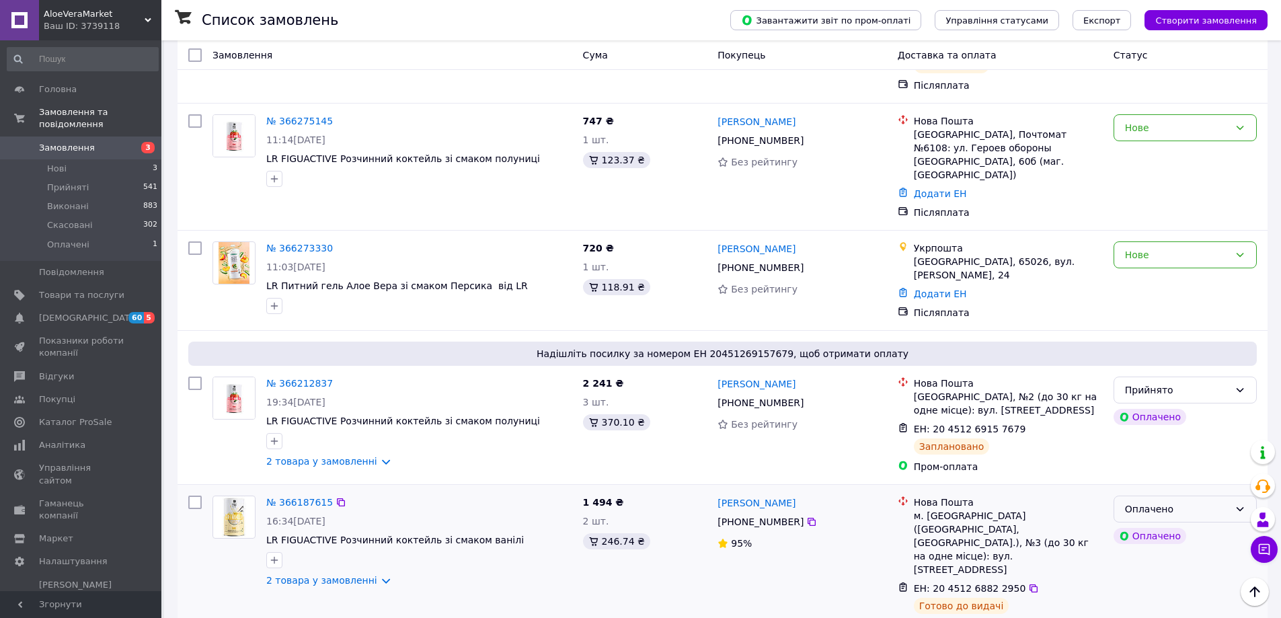
click at [1213, 501] on div "Оплачено" at bounding box center [1177, 508] width 104 height 15
click at [1197, 473] on li "Прийнято" at bounding box center [1185, 479] width 142 height 24
